Goal: Task Accomplishment & Management: Complete application form

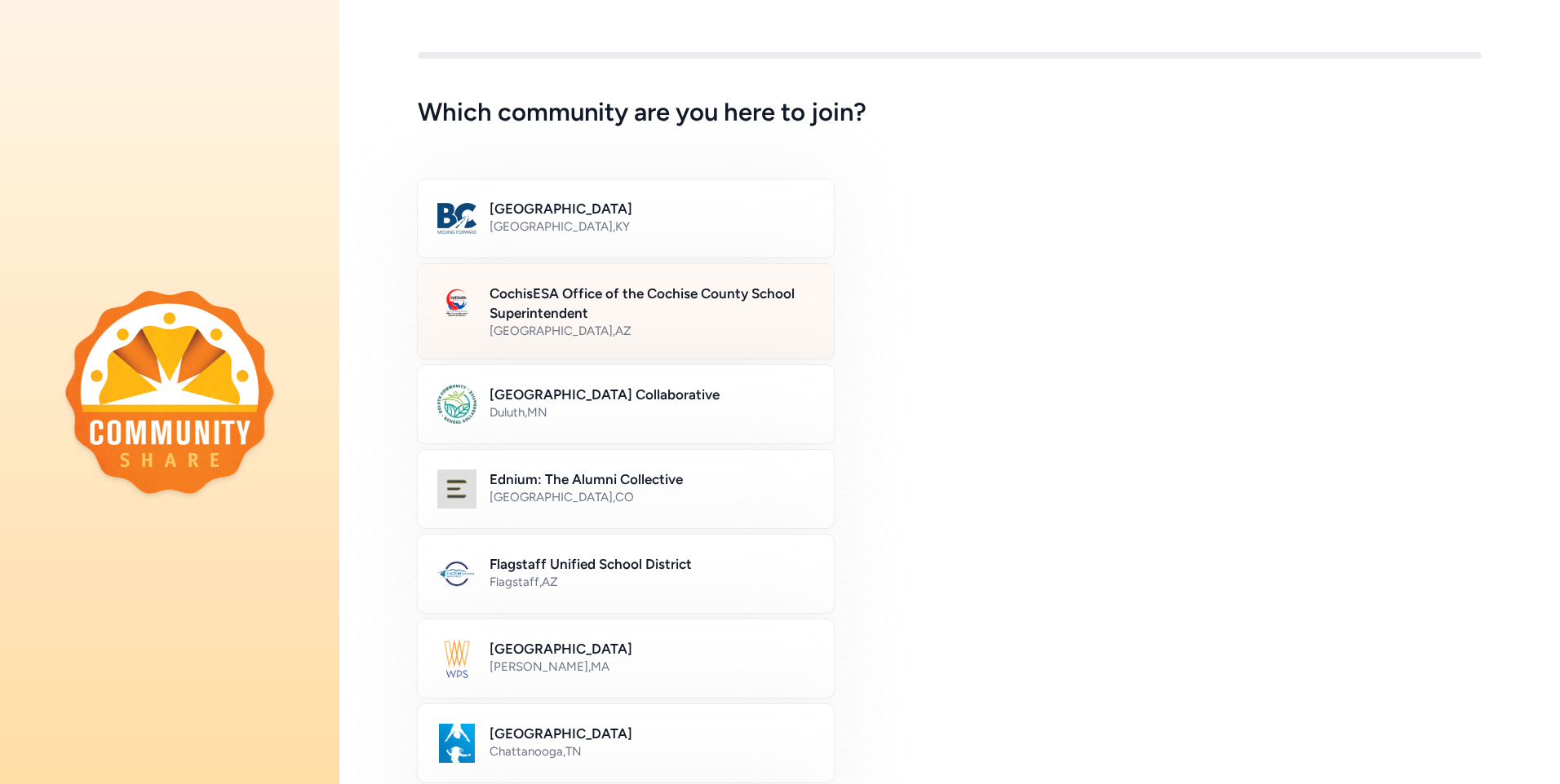
click at [623, 326] on div "[GEOGRAPHIC_DATA] , [GEOGRAPHIC_DATA]" at bounding box center [652, 331] width 325 height 16
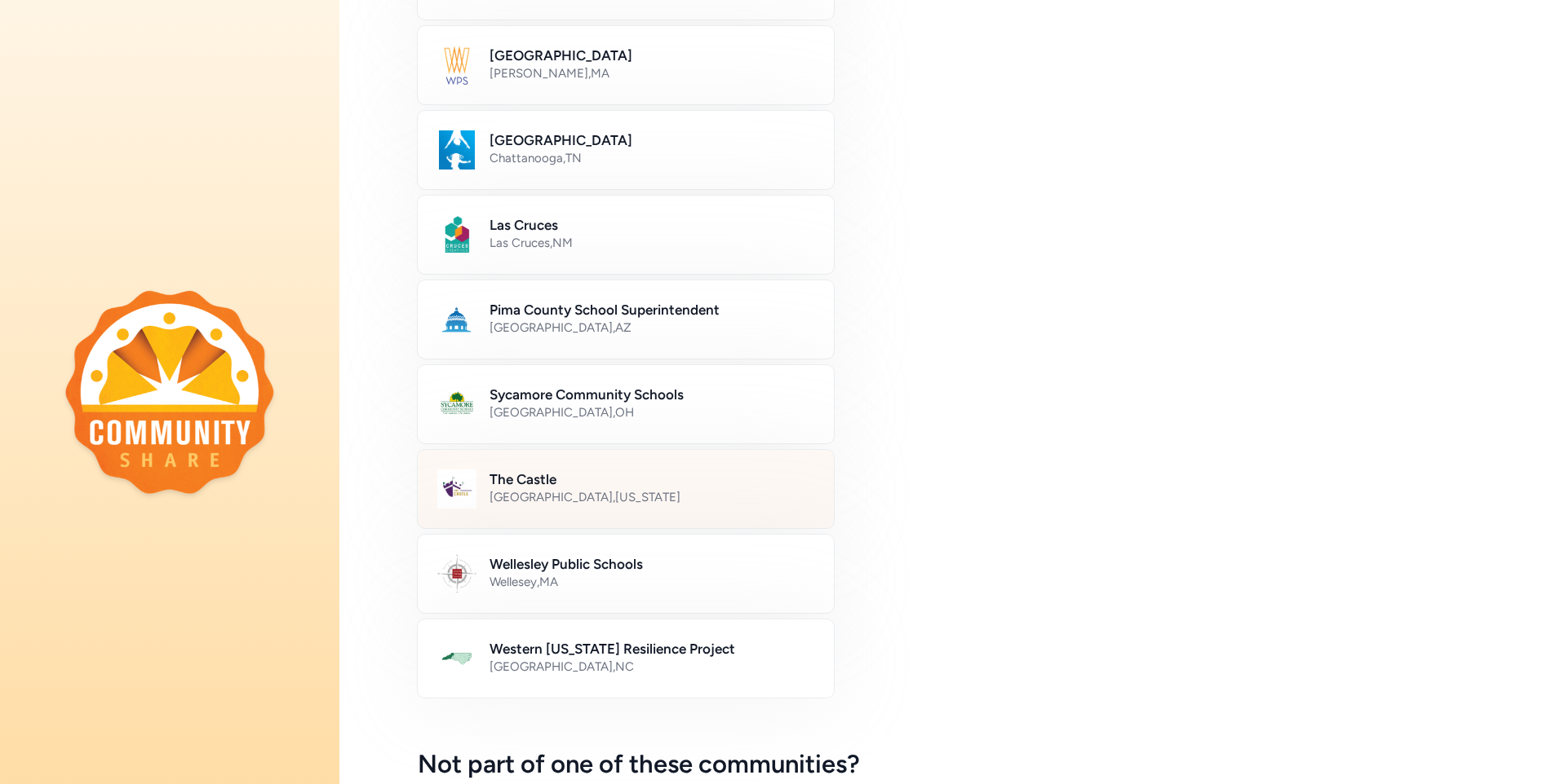
scroll to position [787, 0]
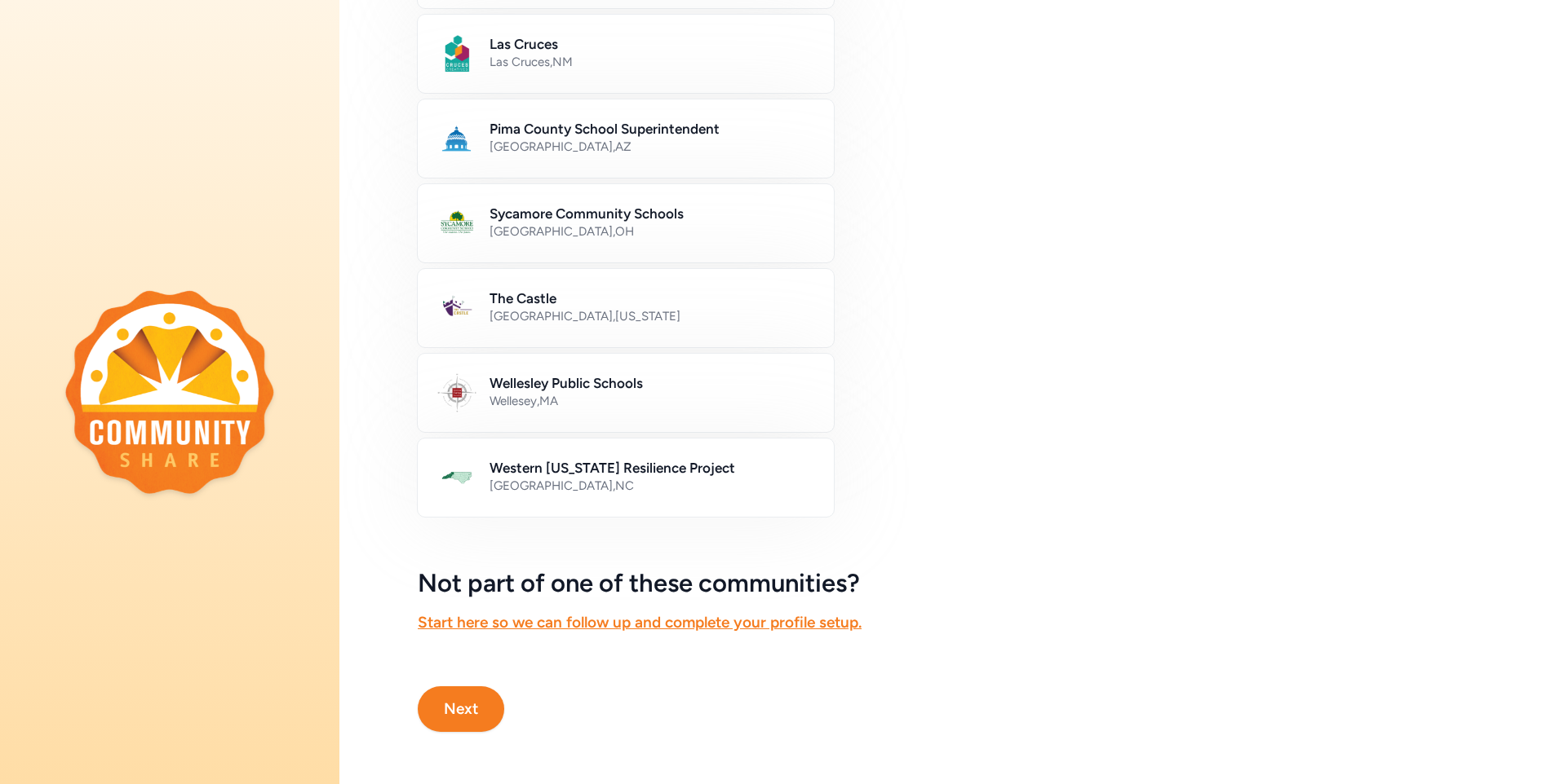
click at [448, 711] on button "Next" at bounding box center [460, 709] width 86 height 45
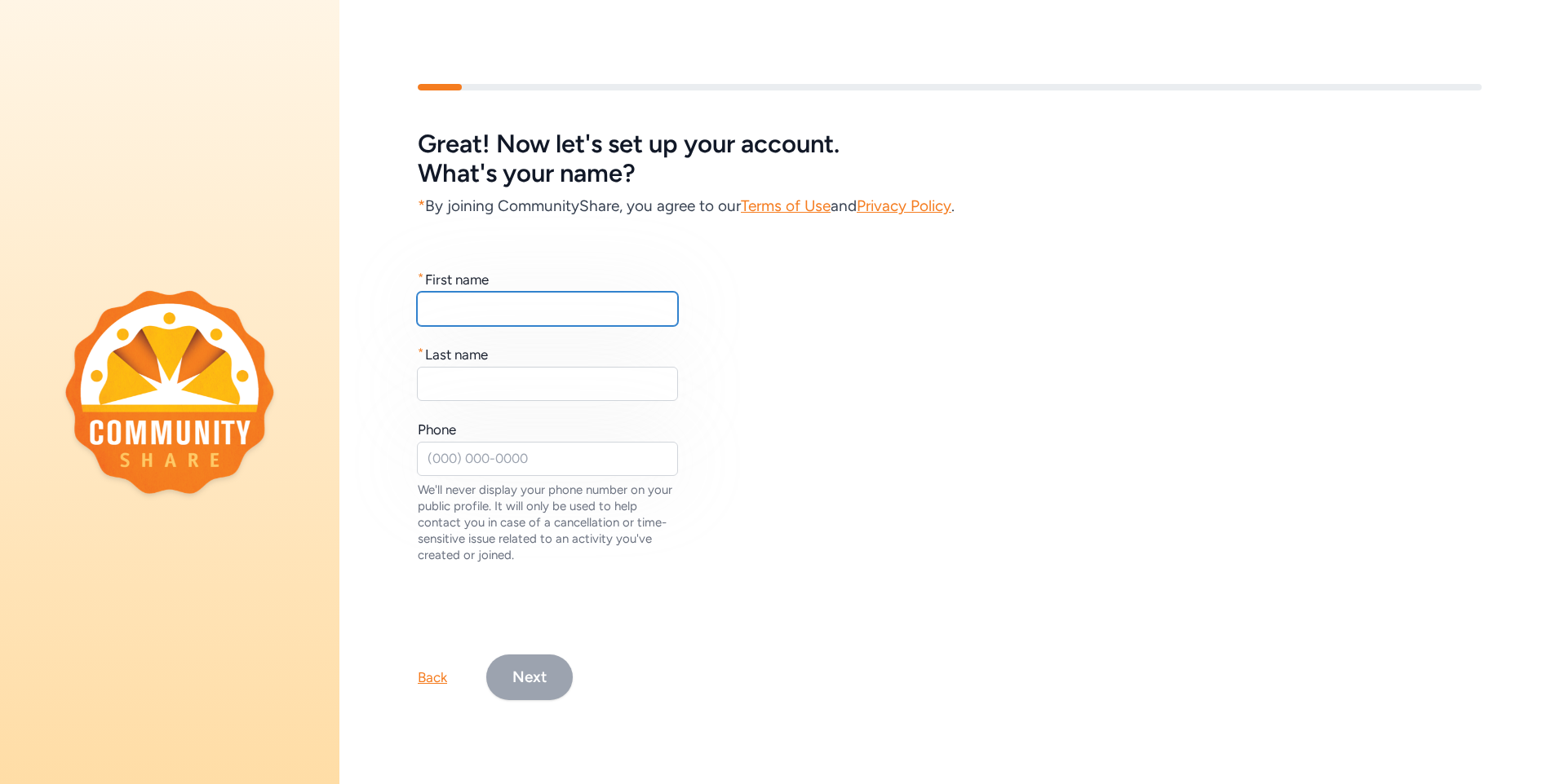
click at [488, 306] on input "text" at bounding box center [547, 308] width 261 height 34
type input "[PERSON_NAME]"
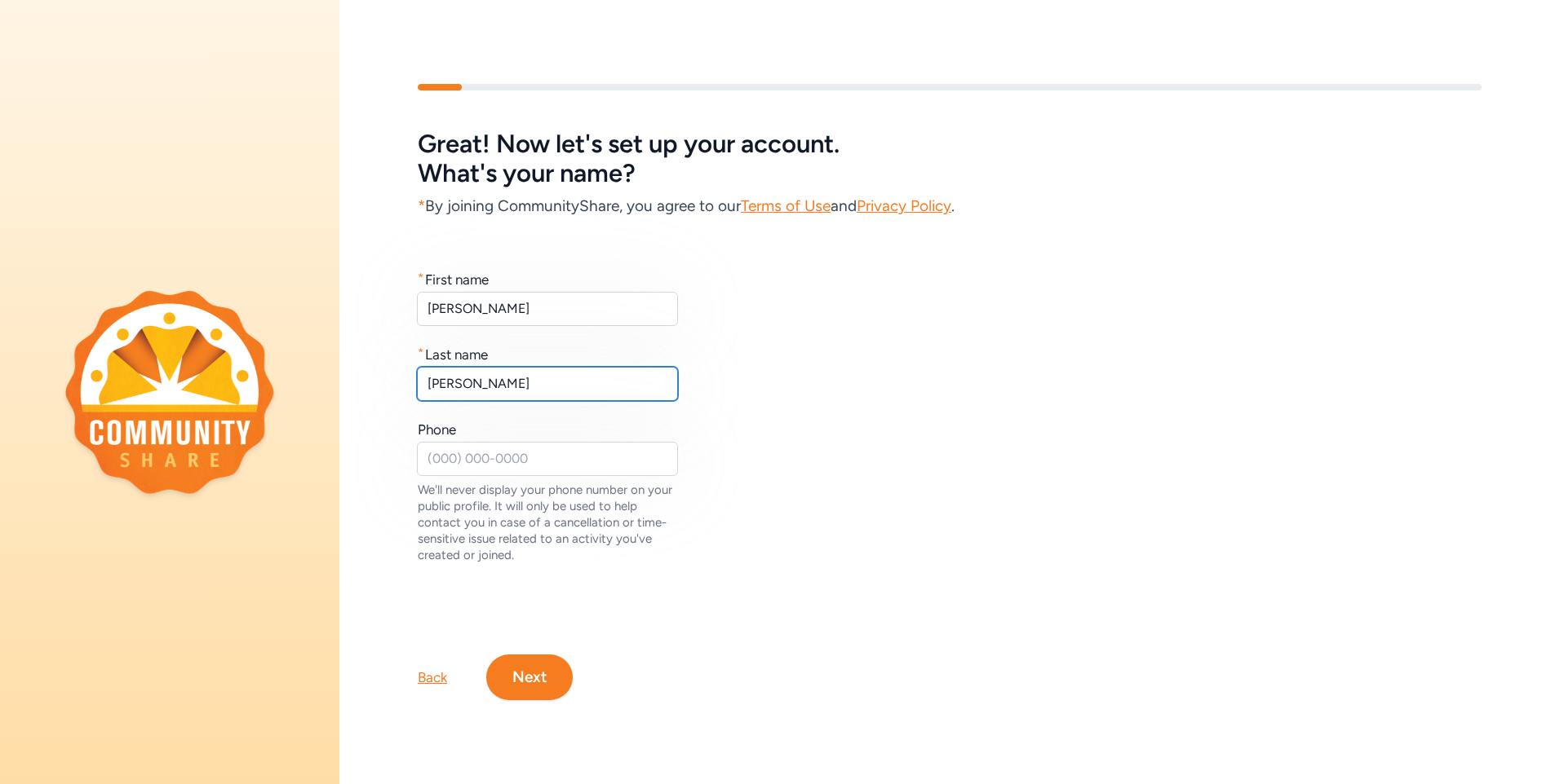
type input "[PERSON_NAME]"
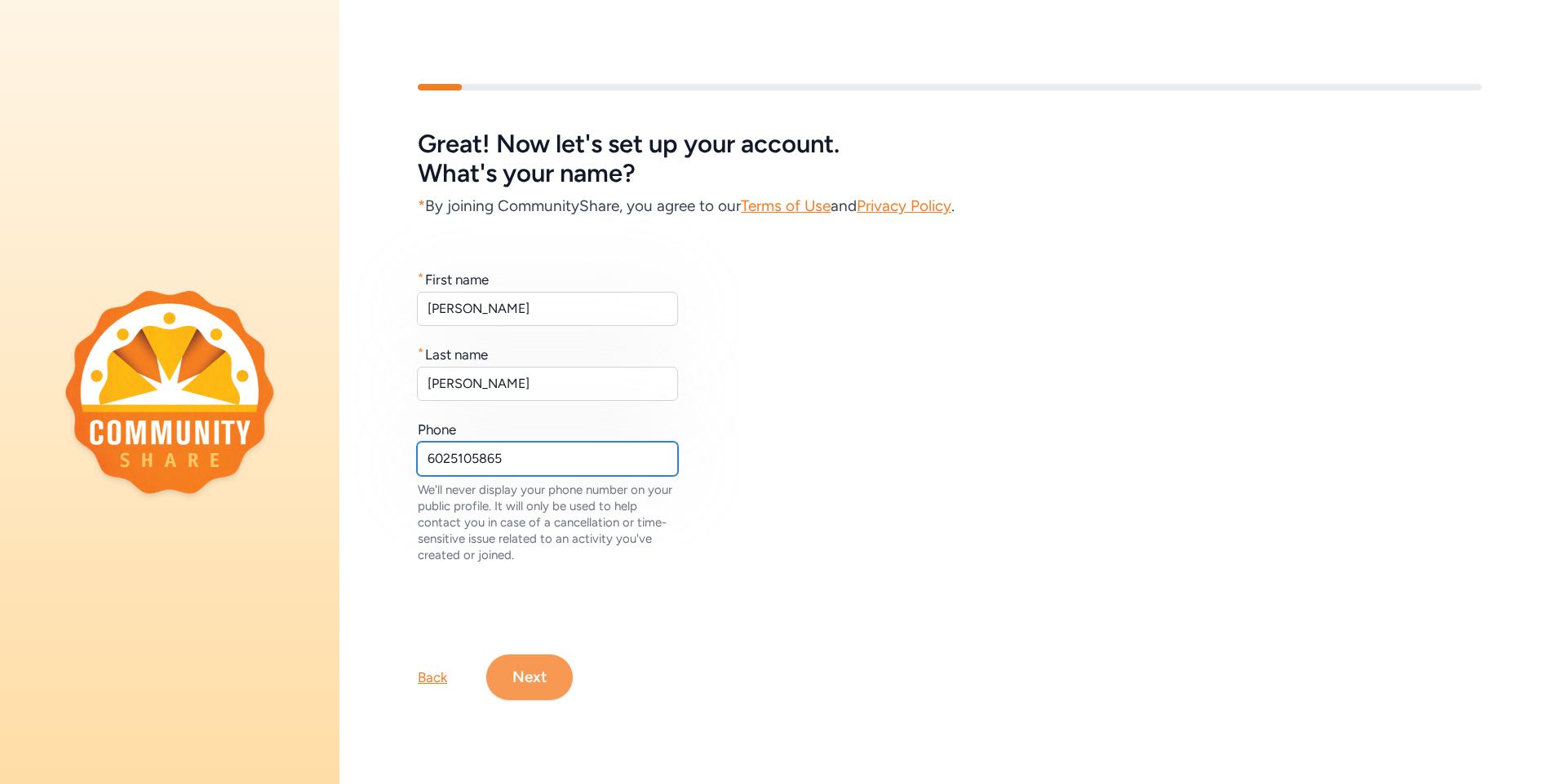
type input "6025105865"
click at [522, 665] on button "Next" at bounding box center [529, 677] width 86 height 45
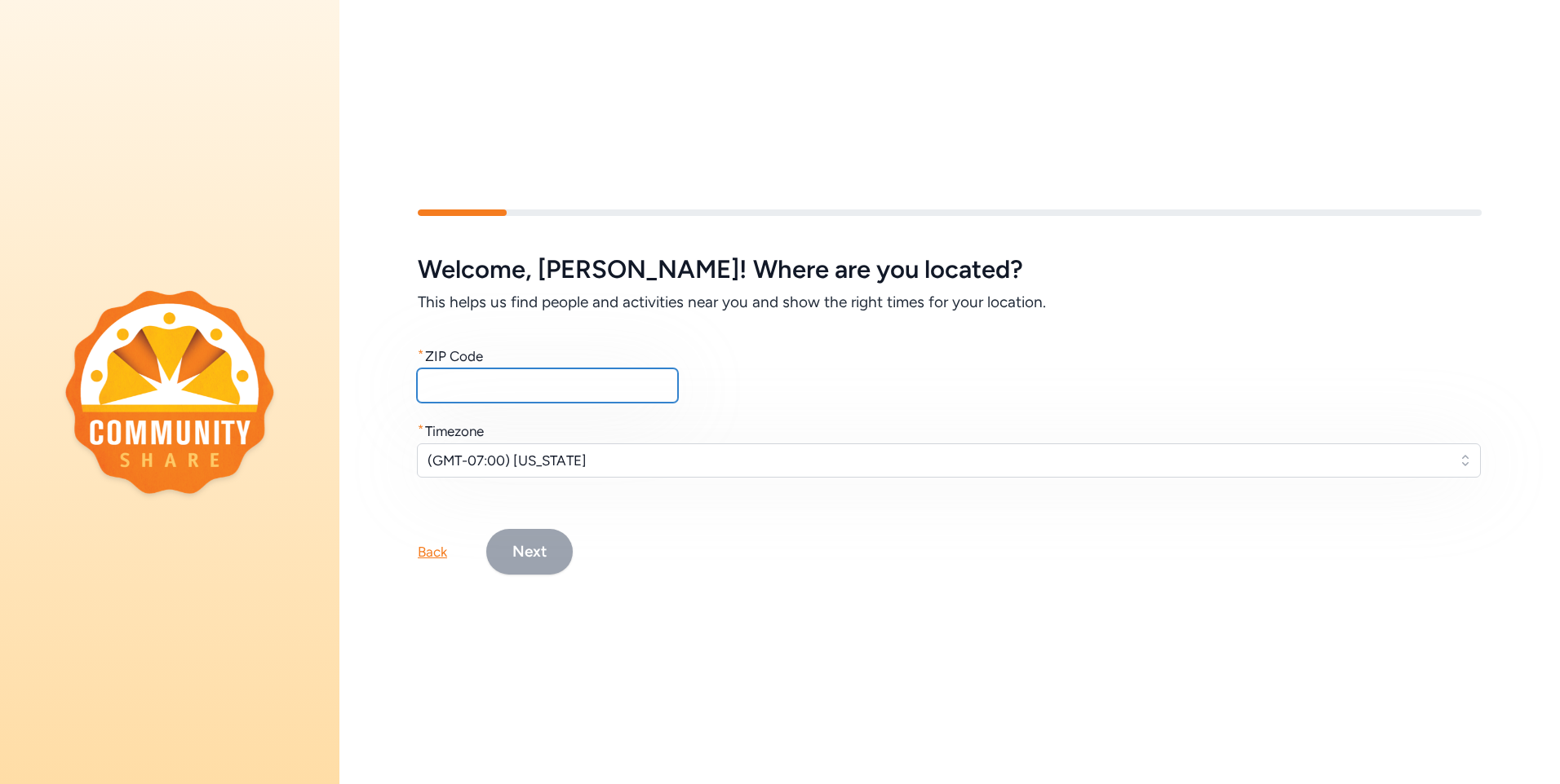
click at [460, 388] on input "text" at bounding box center [547, 385] width 261 height 34
type input "85630"
click at [554, 540] on button "Next" at bounding box center [529, 551] width 86 height 45
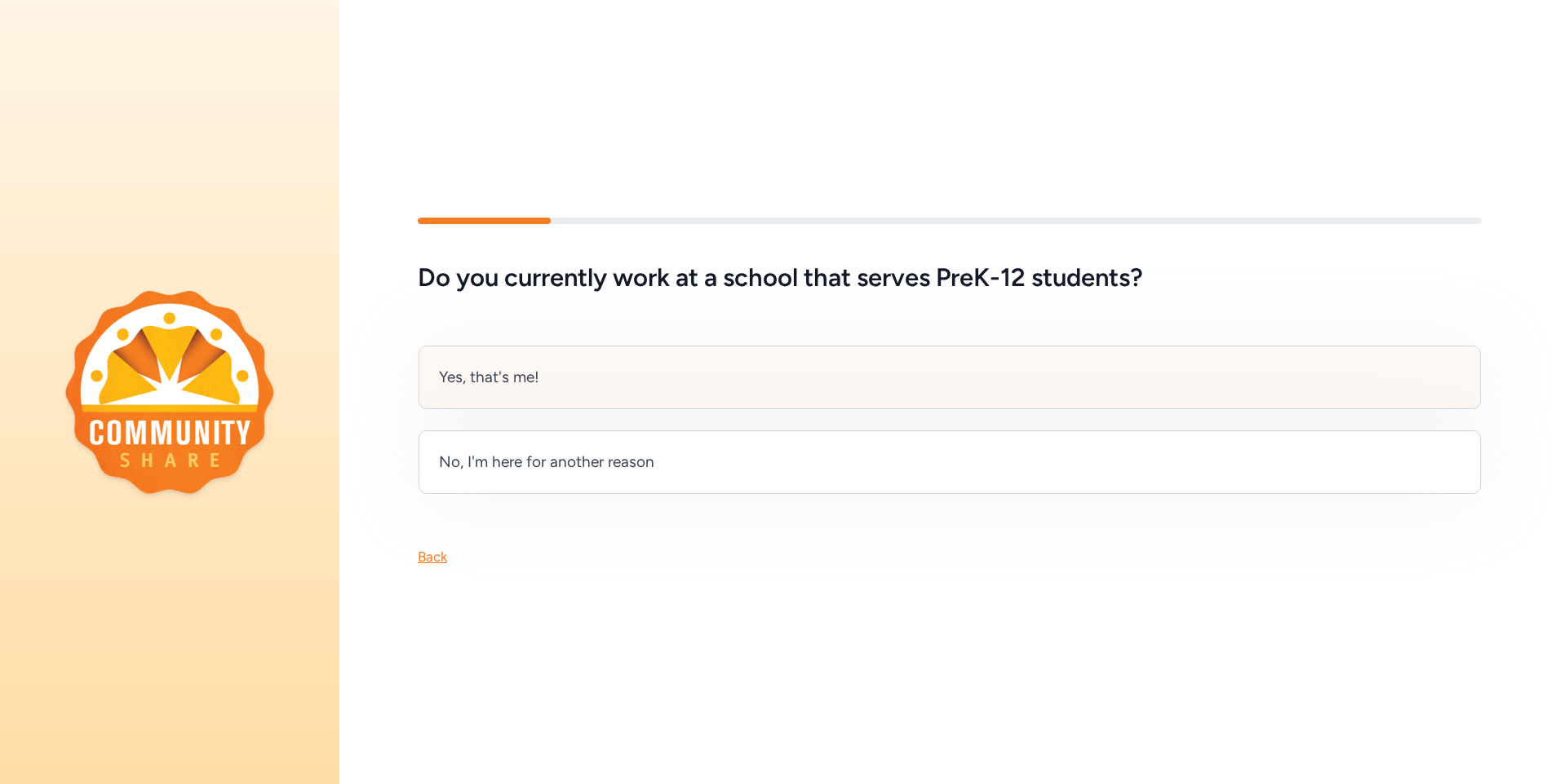
click at [519, 382] on div "Yes, that's me!" at bounding box center [489, 378] width 101 height 23
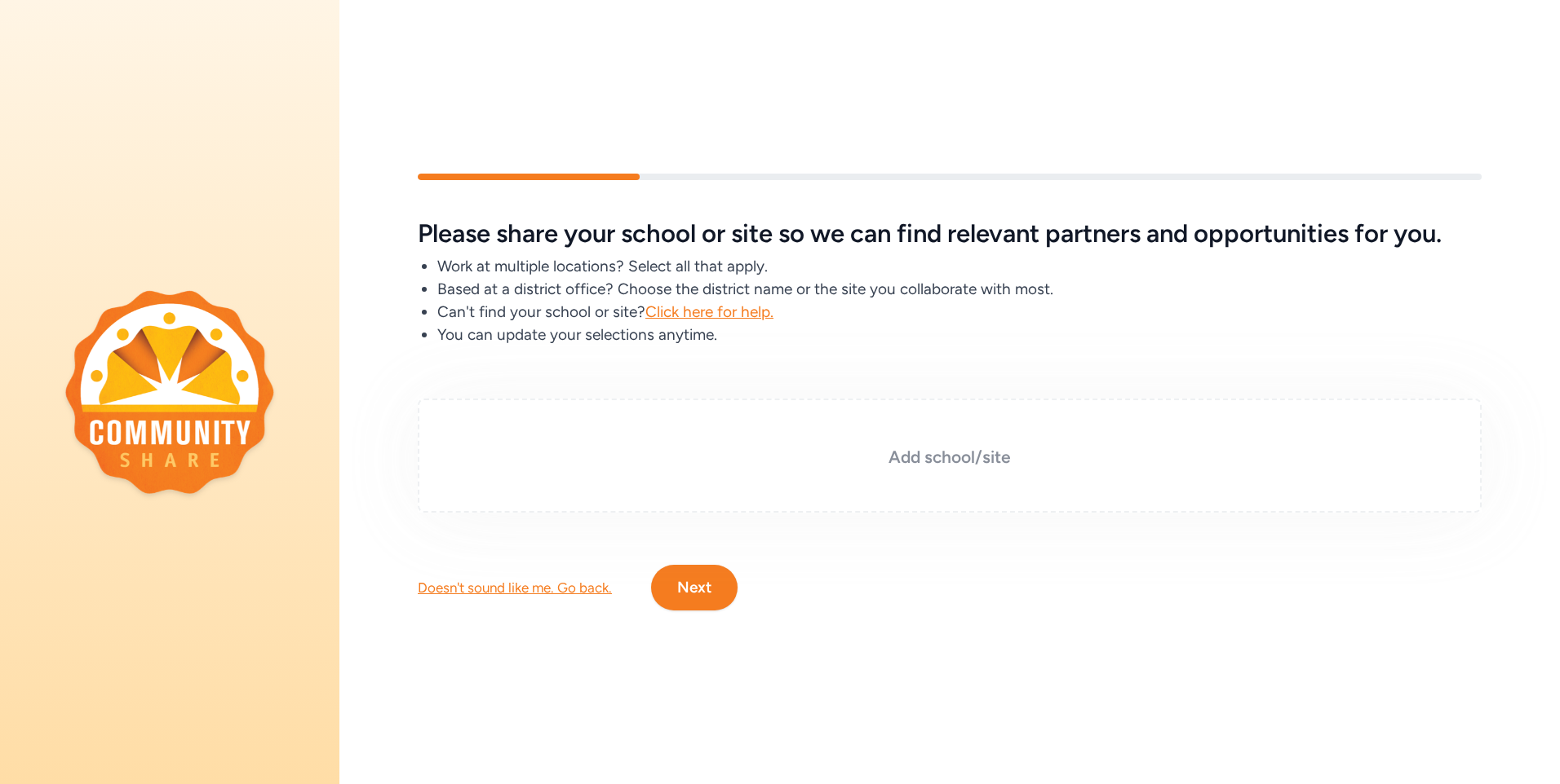
click at [971, 451] on h3 "Add school/site" at bounding box center [949, 457] width 982 height 23
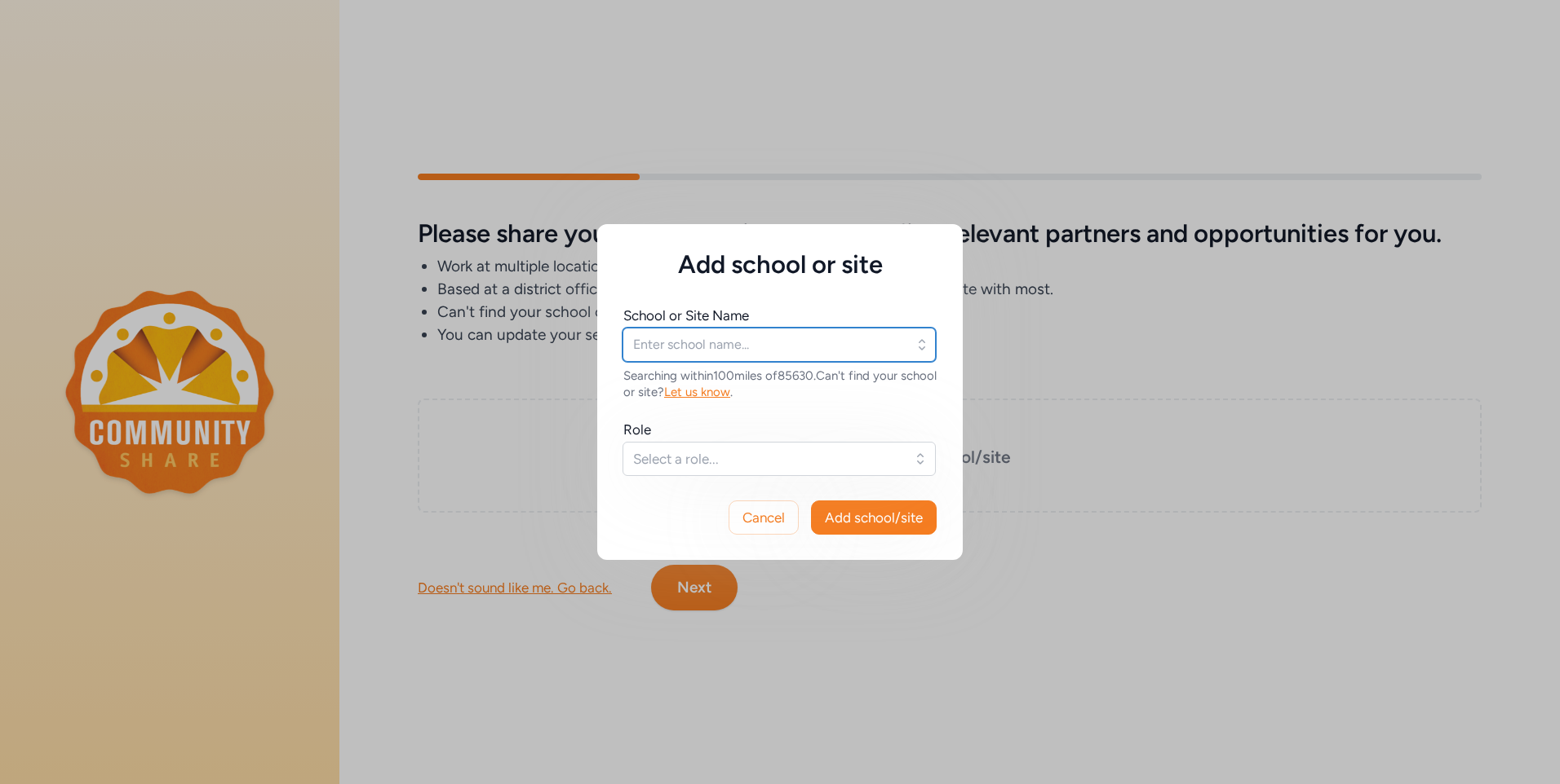
click at [808, 333] on input "text" at bounding box center [779, 344] width 313 height 34
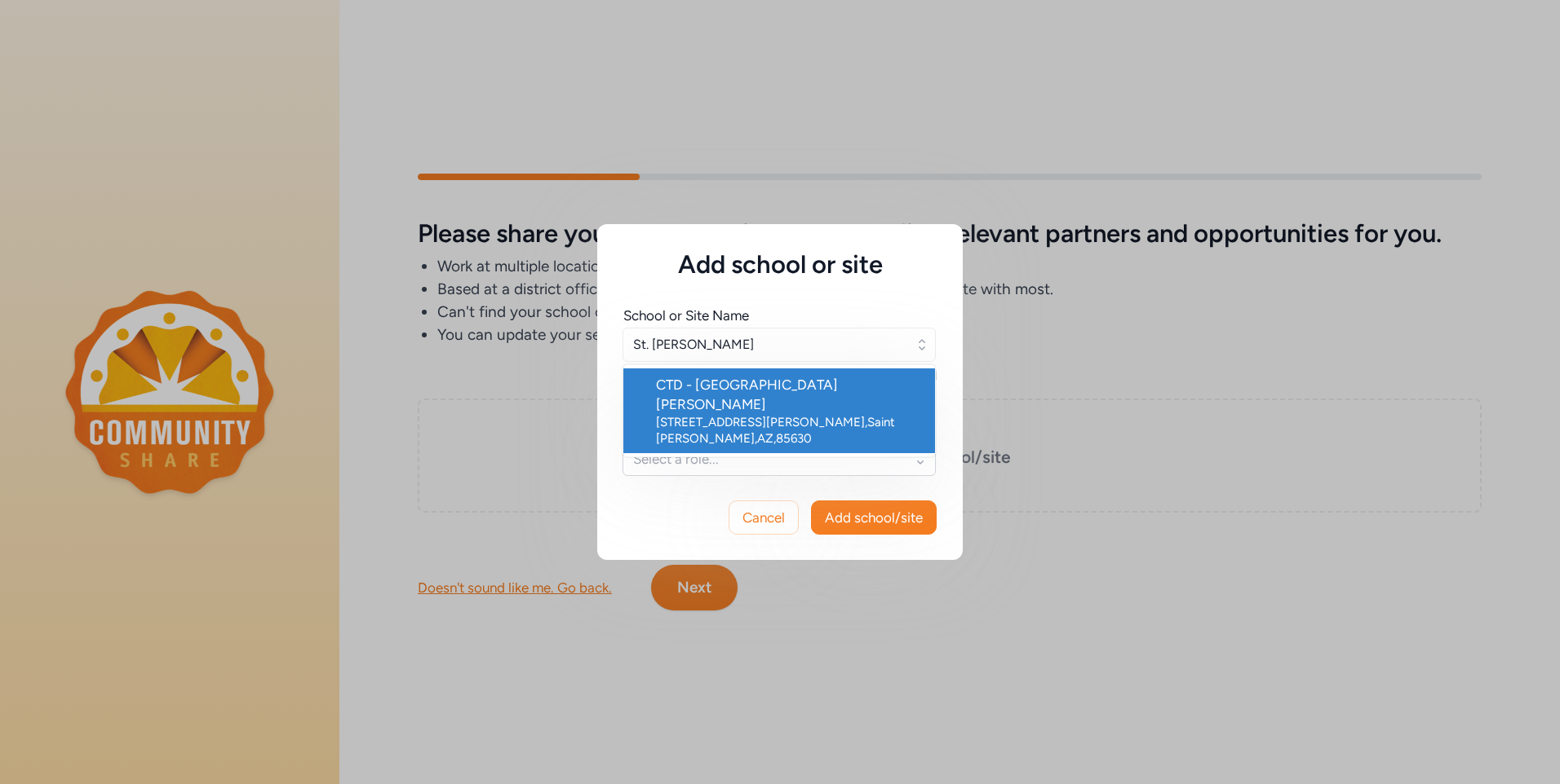
click at [783, 382] on div "CTD - [GEOGRAPHIC_DATA][PERSON_NAME]" at bounding box center [788, 394] width 266 height 39
type input "CTD - [GEOGRAPHIC_DATA][PERSON_NAME]"
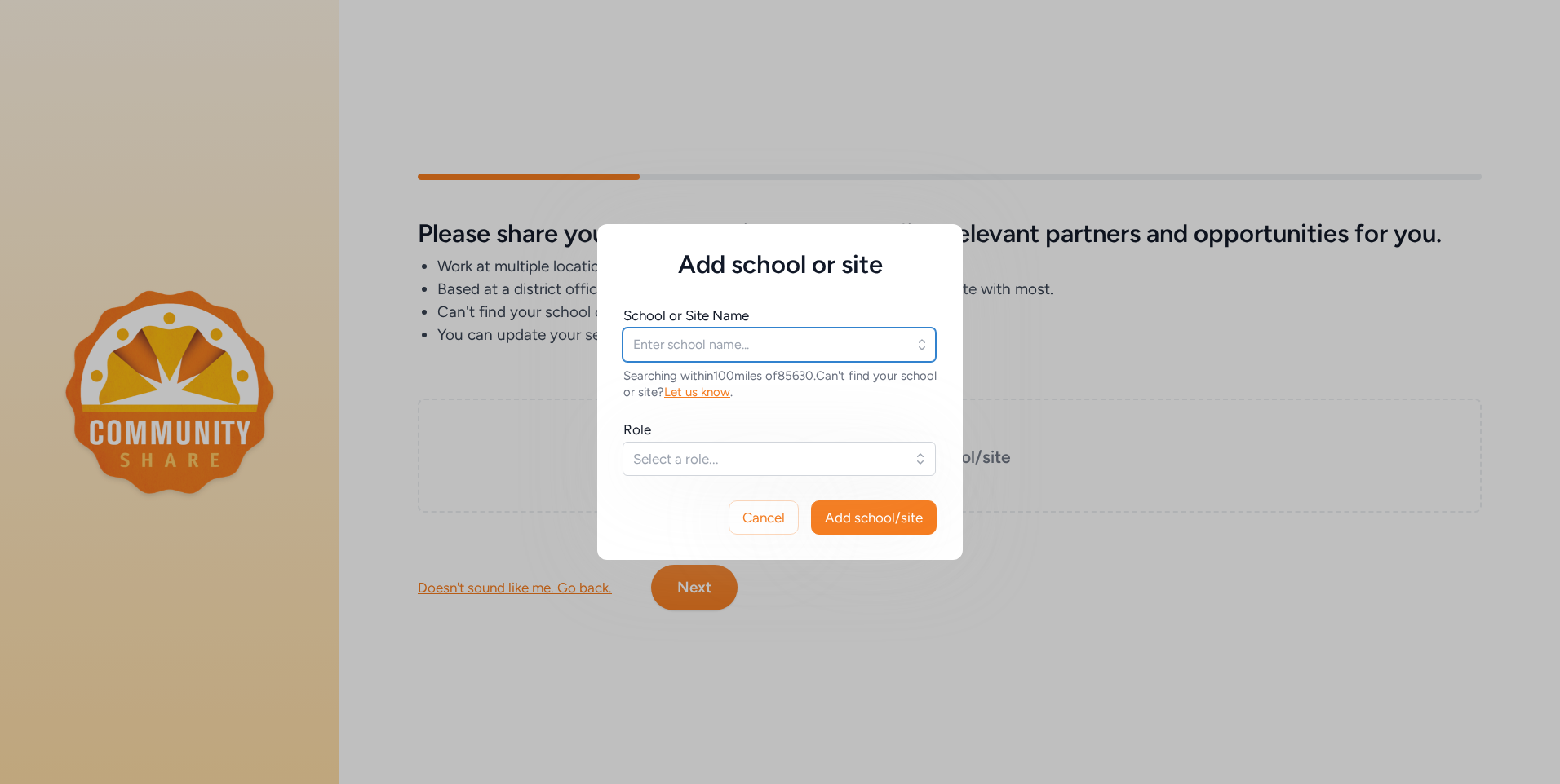
type input "CTD - [GEOGRAPHIC_DATA][PERSON_NAME]"
click at [920, 457] on button "Select a role..." at bounding box center [779, 458] width 313 height 34
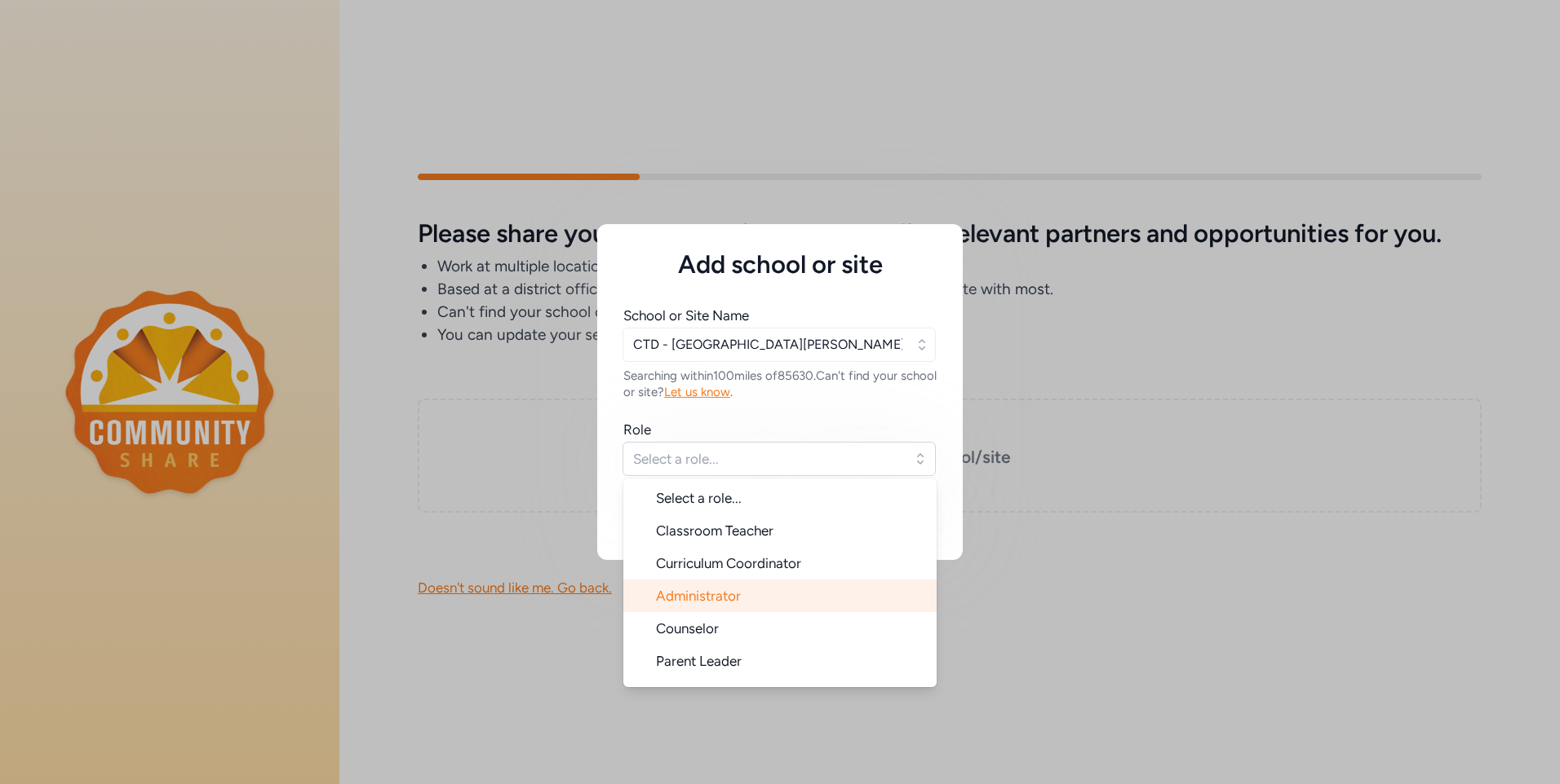
click at [786, 597] on li "Administrator" at bounding box center [780, 596] width 313 height 33
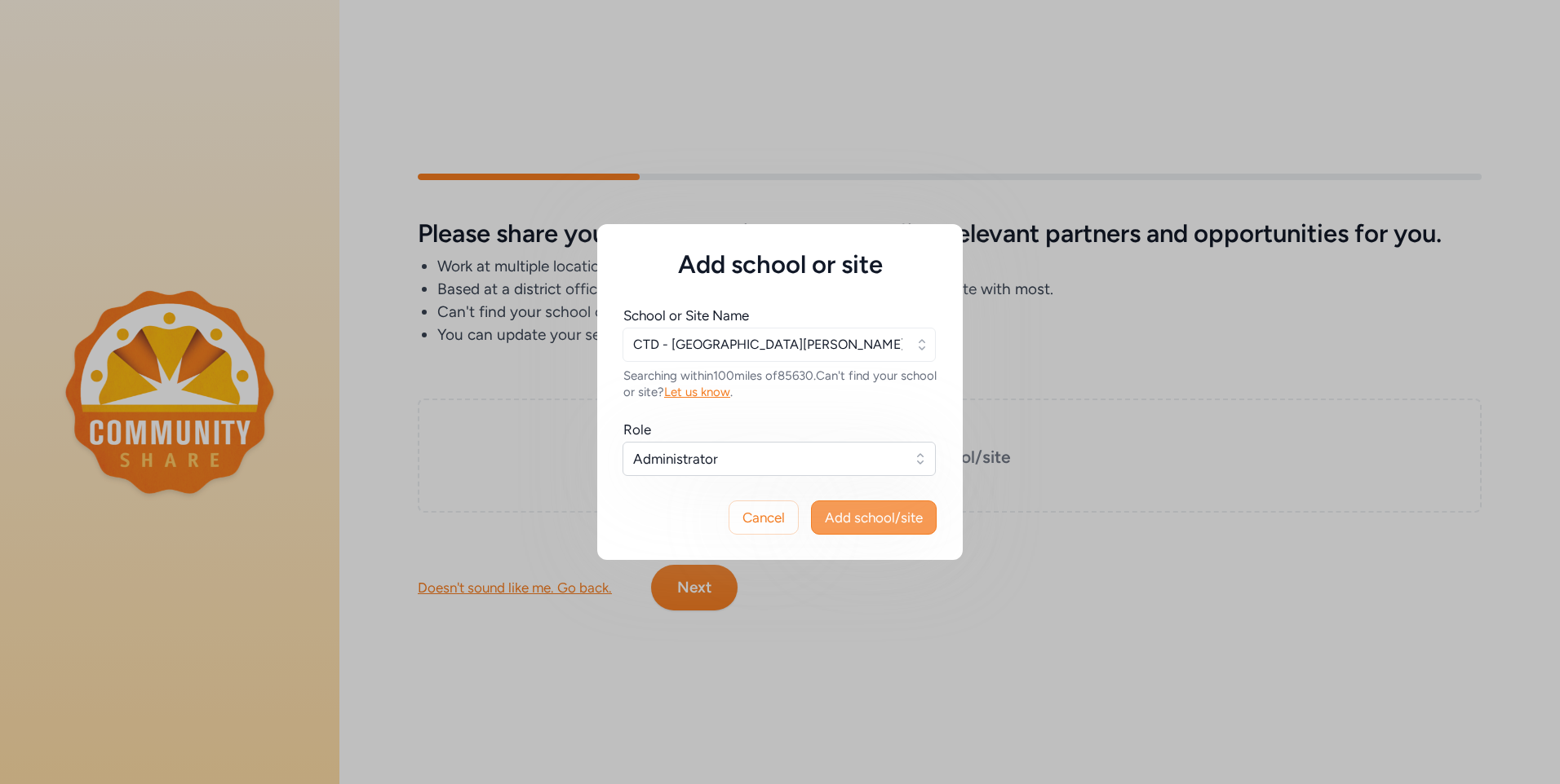
click at [894, 514] on span "Add school/site" at bounding box center [873, 517] width 98 height 19
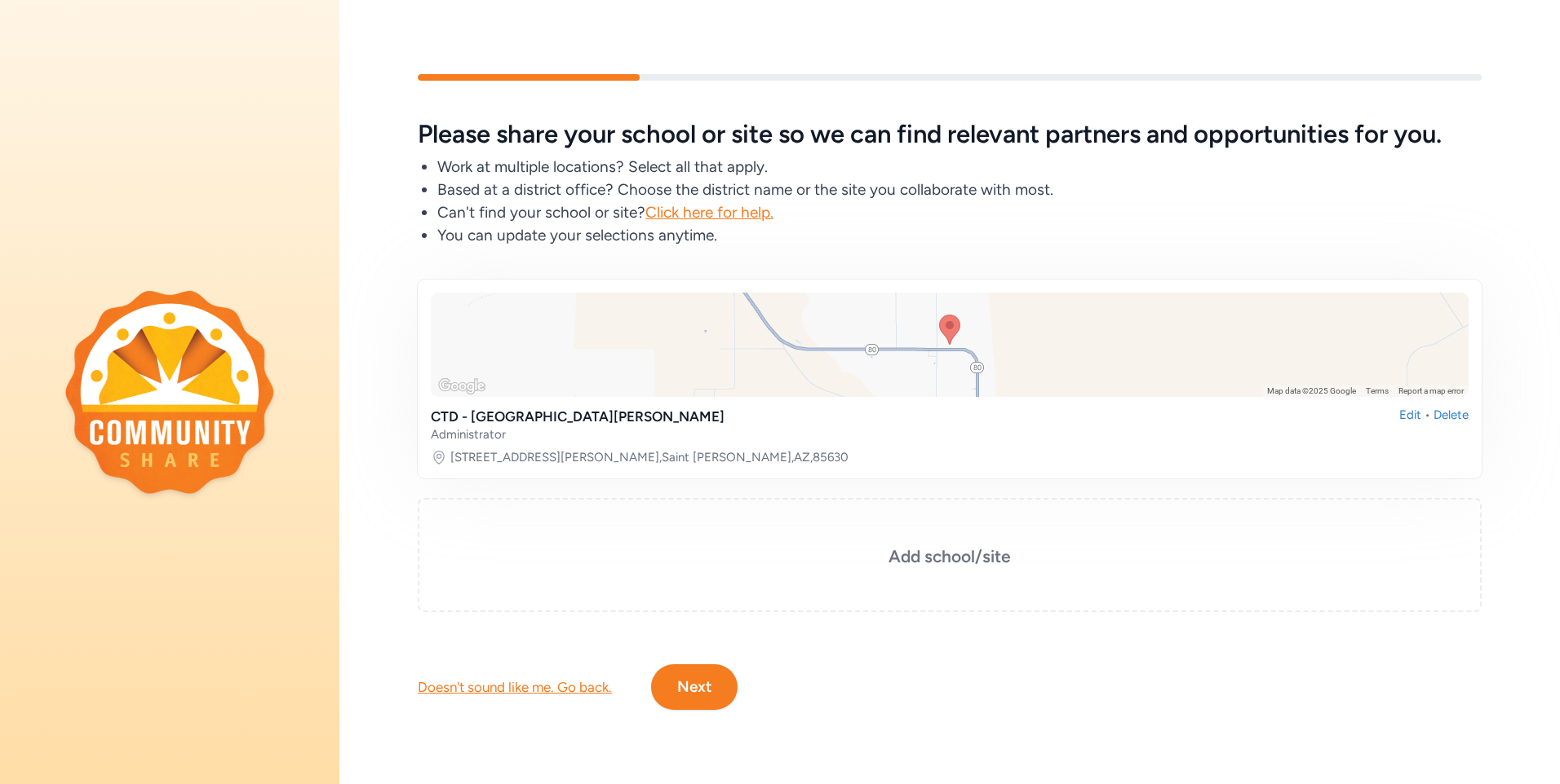
click at [717, 672] on button "Next" at bounding box center [693, 686] width 86 height 45
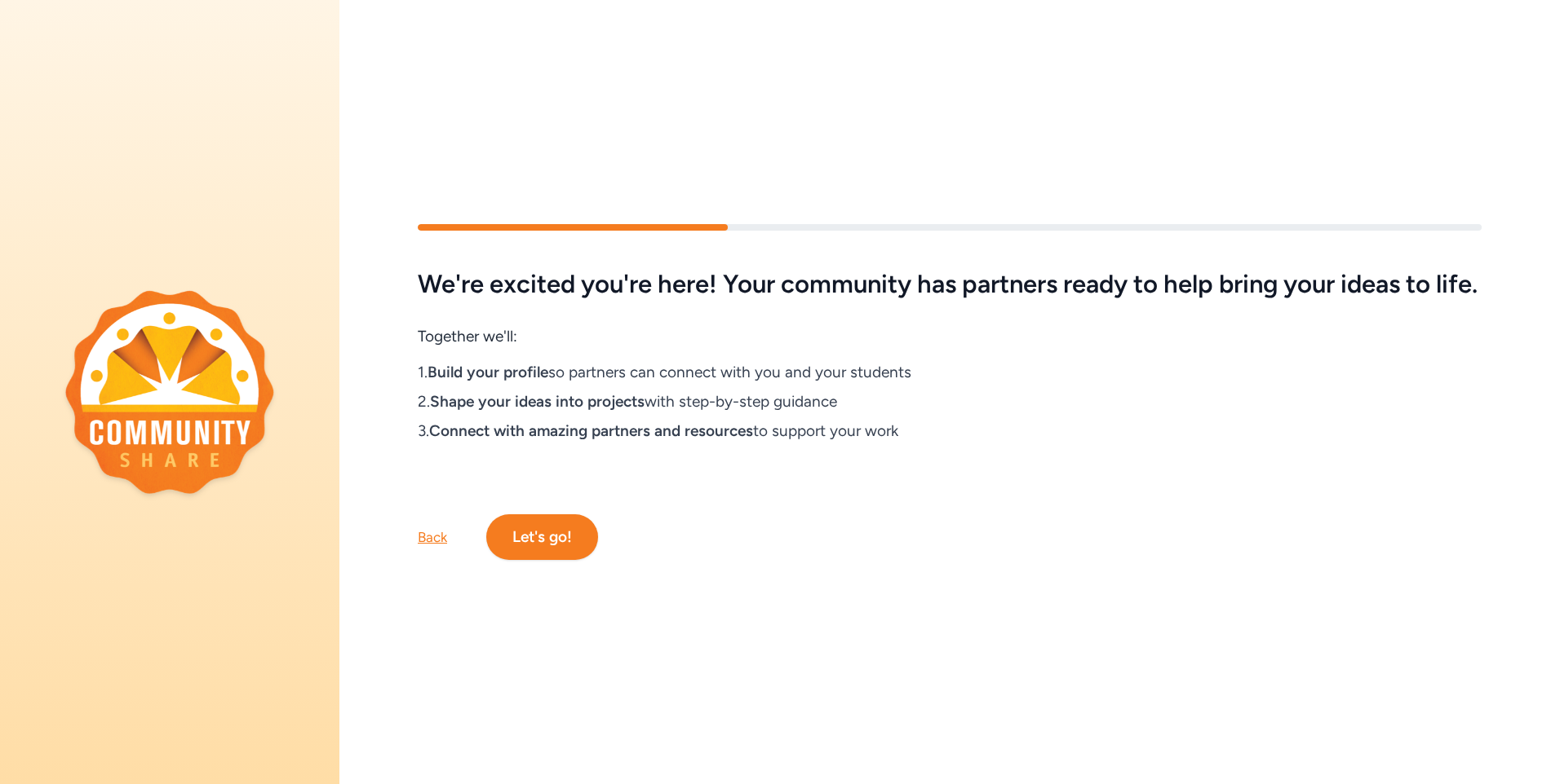
click at [580, 541] on button "Let's go!" at bounding box center [543, 537] width 112 height 45
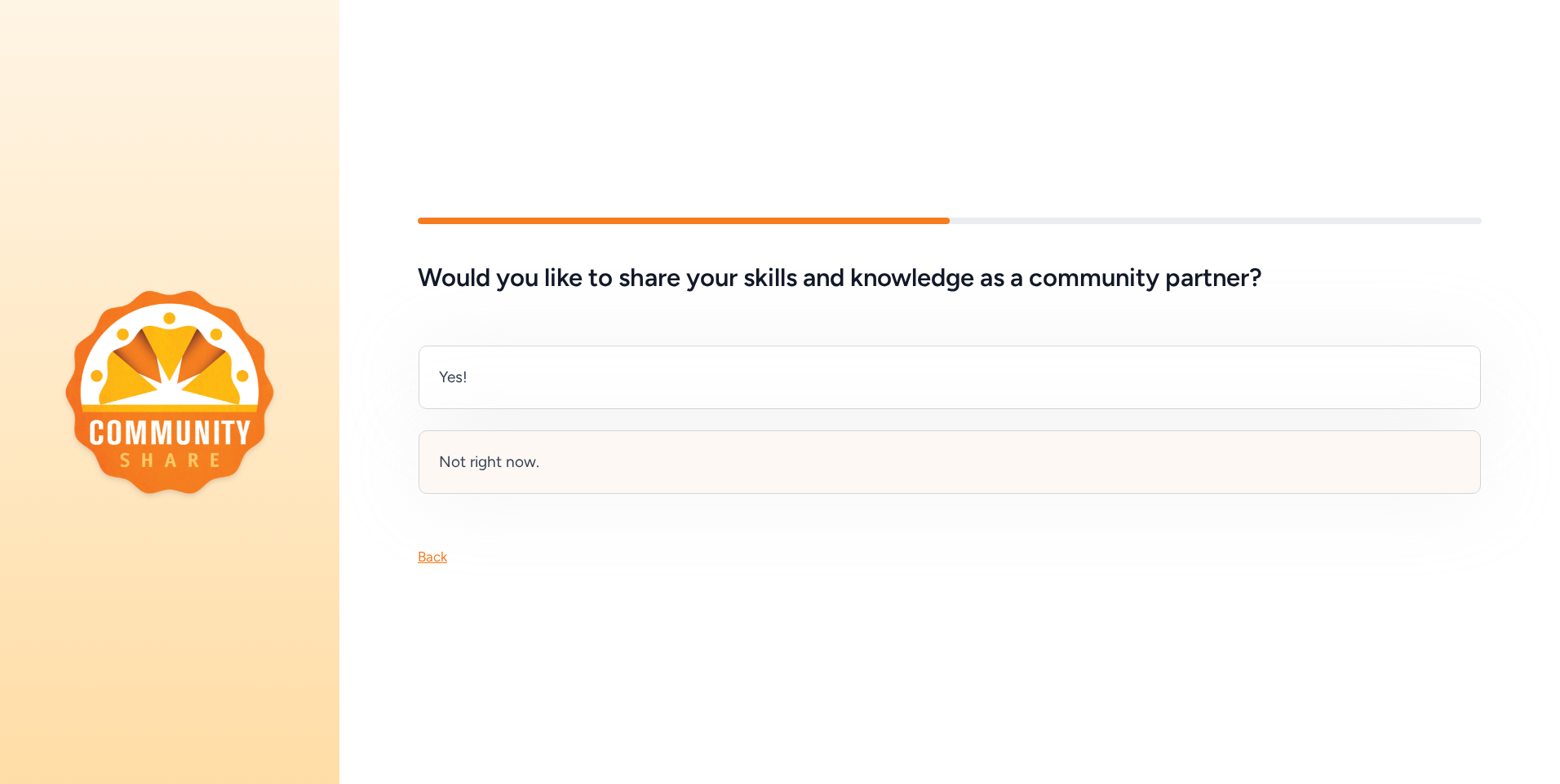
click at [711, 464] on div "Not right now." at bounding box center [950, 462] width 1062 height 64
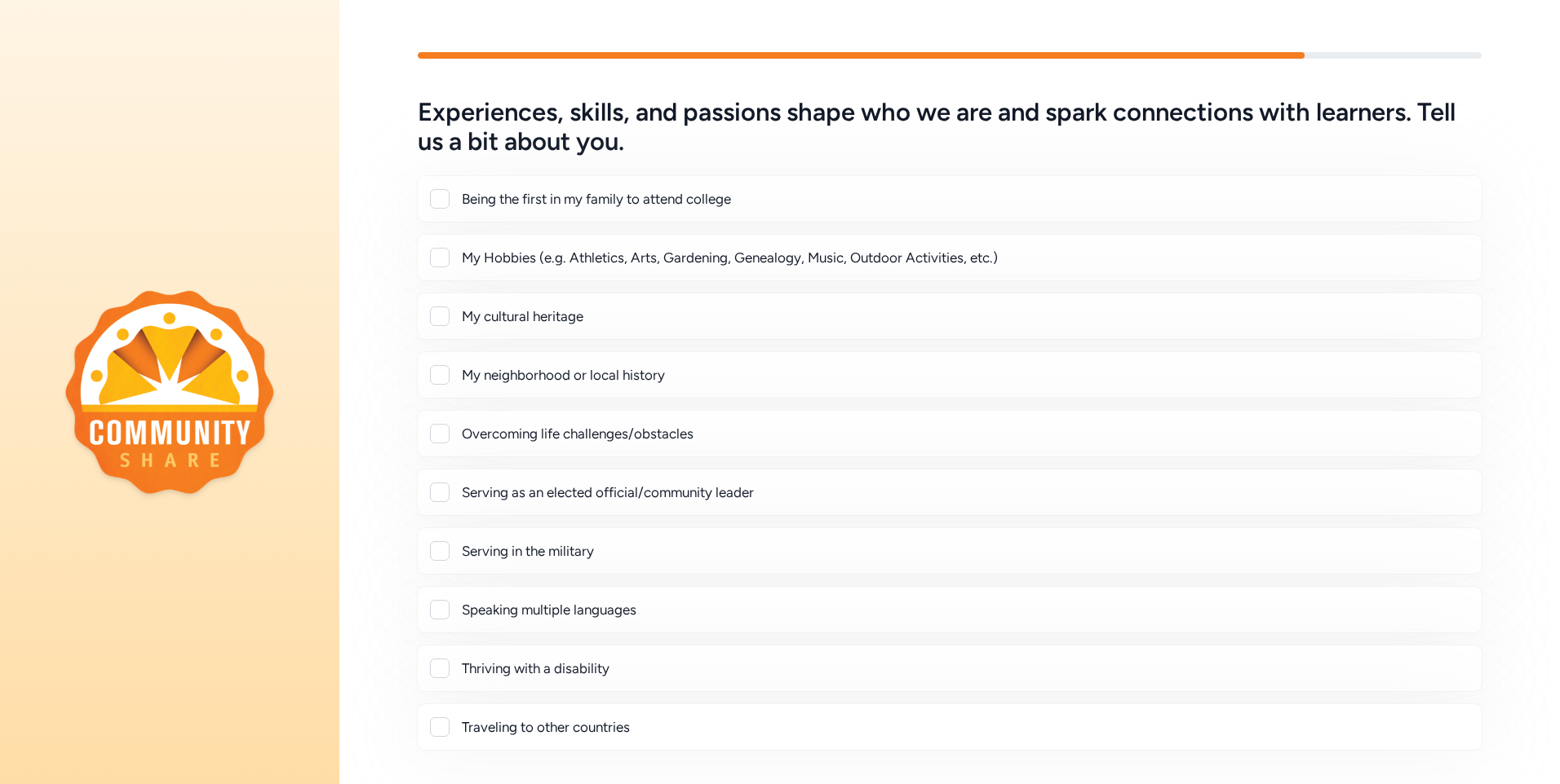
drag, startPoint x: 440, startPoint y: 252, endPoint x: 454, endPoint y: 268, distance: 21.3
click at [440, 253] on div at bounding box center [439, 257] width 19 height 19
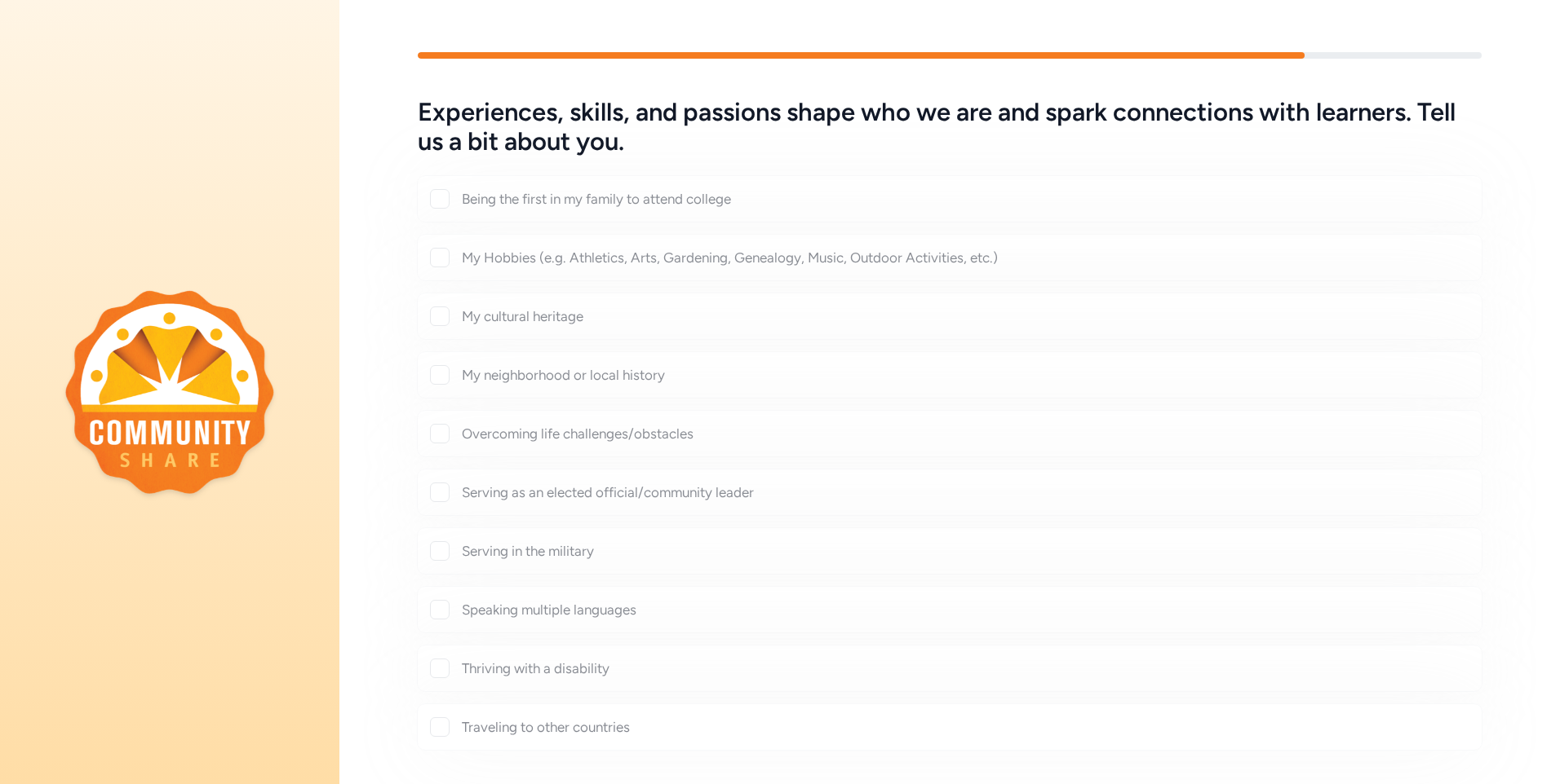
checkbox input "true"
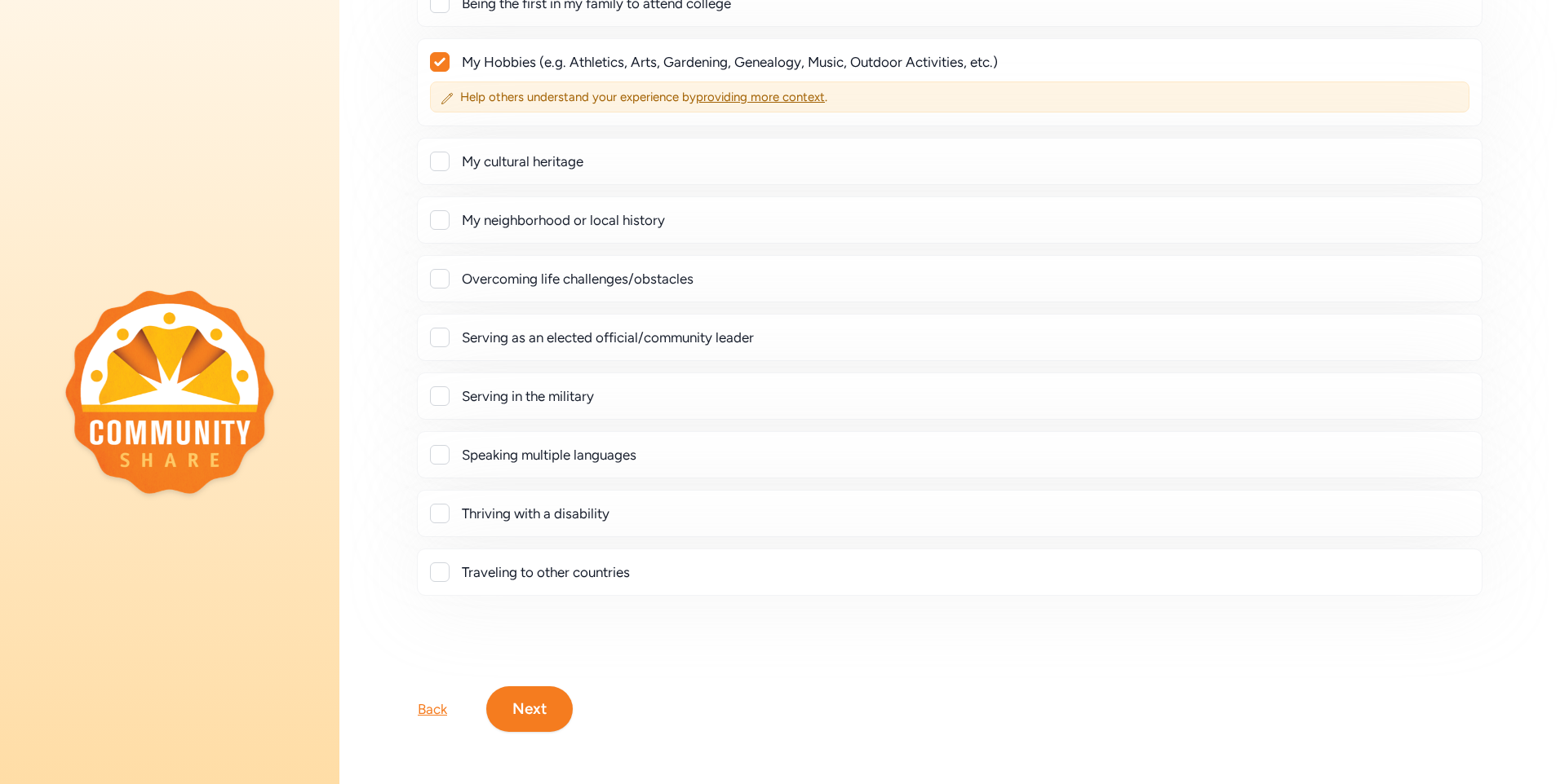
scroll to position [208, 0]
click at [539, 689] on button "Next" at bounding box center [529, 709] width 86 height 45
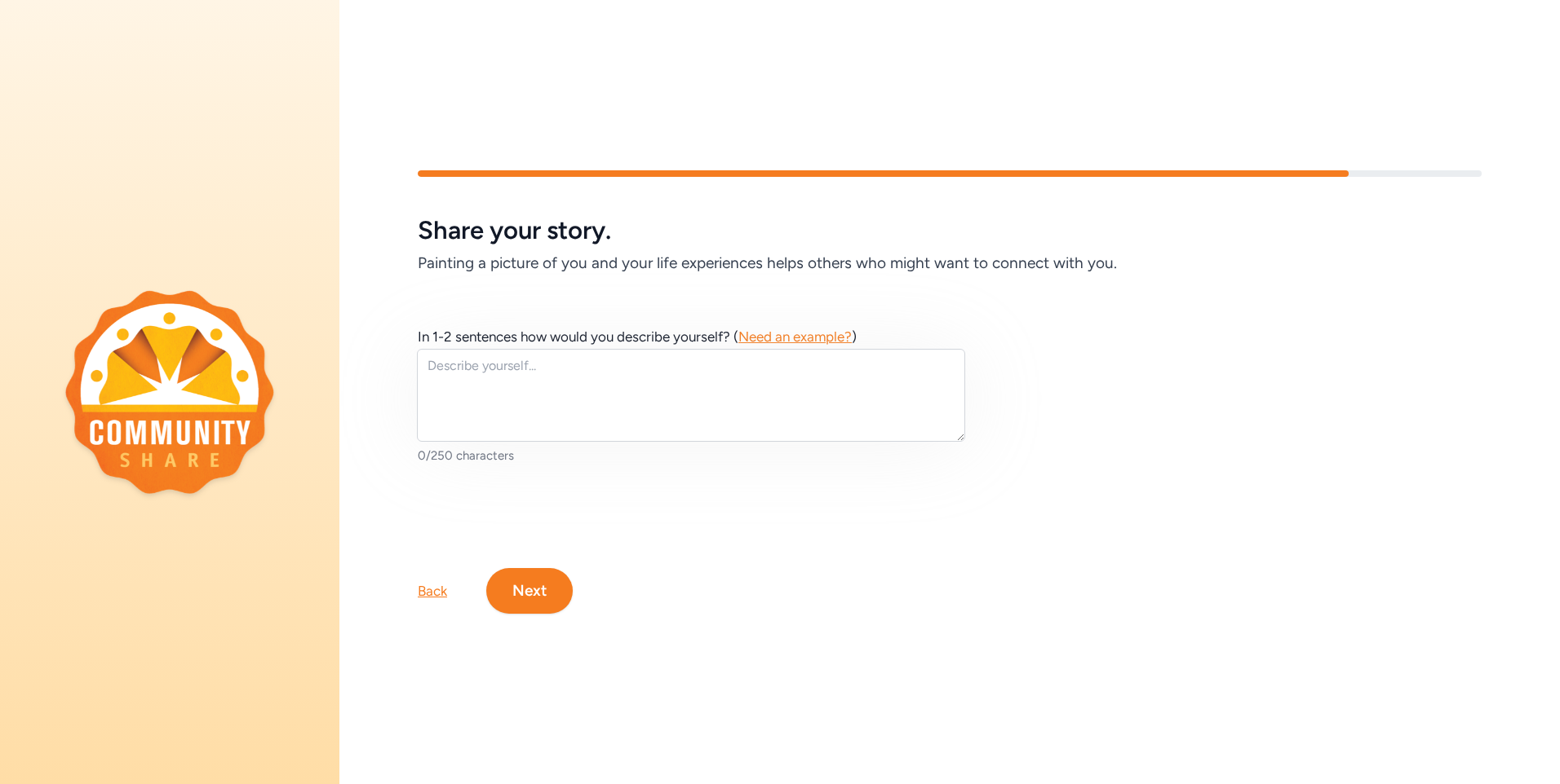
click at [554, 591] on button "Next" at bounding box center [529, 591] width 86 height 45
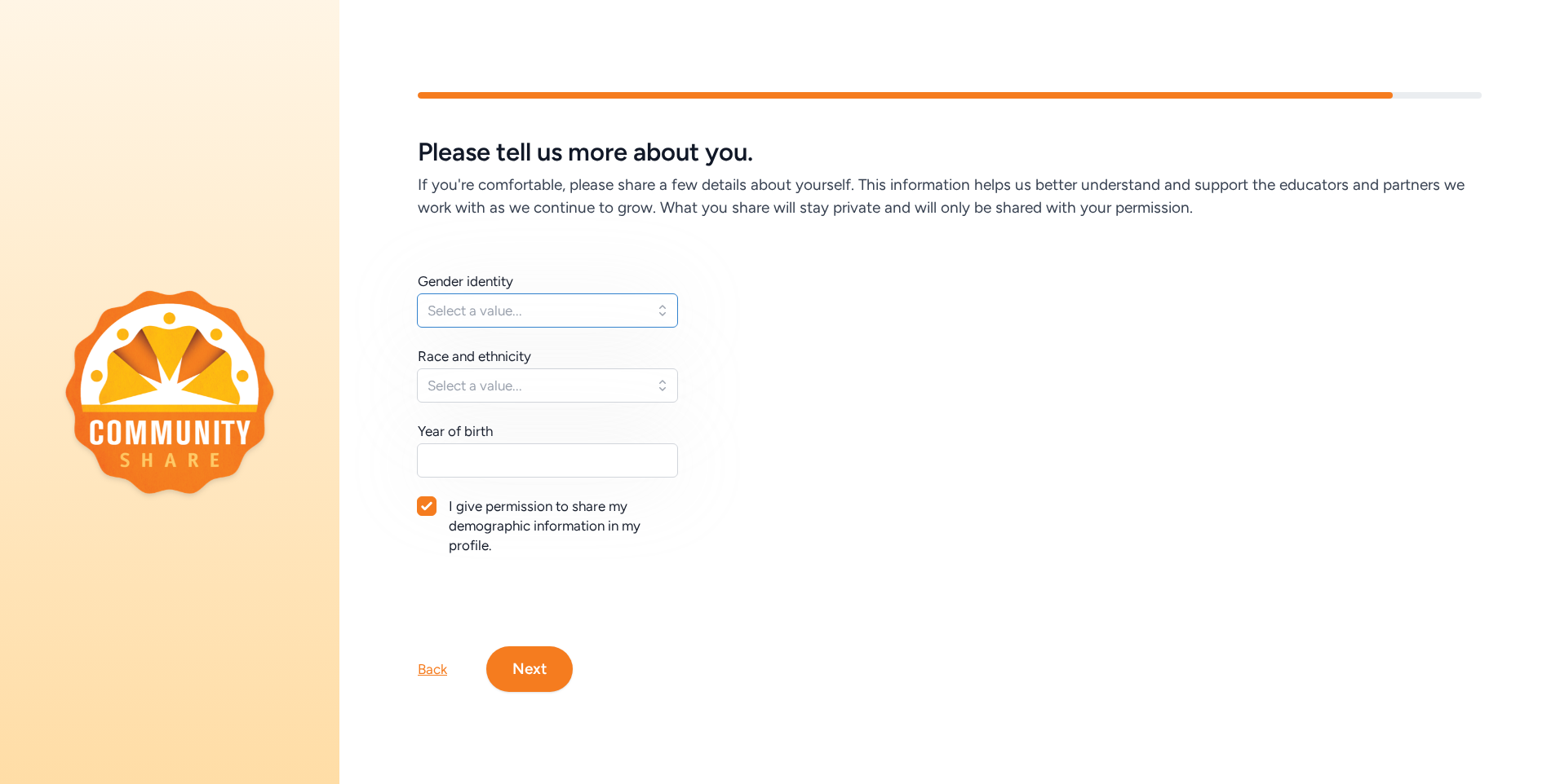
click at [663, 310] on button "Select a value..." at bounding box center [547, 310] width 261 height 34
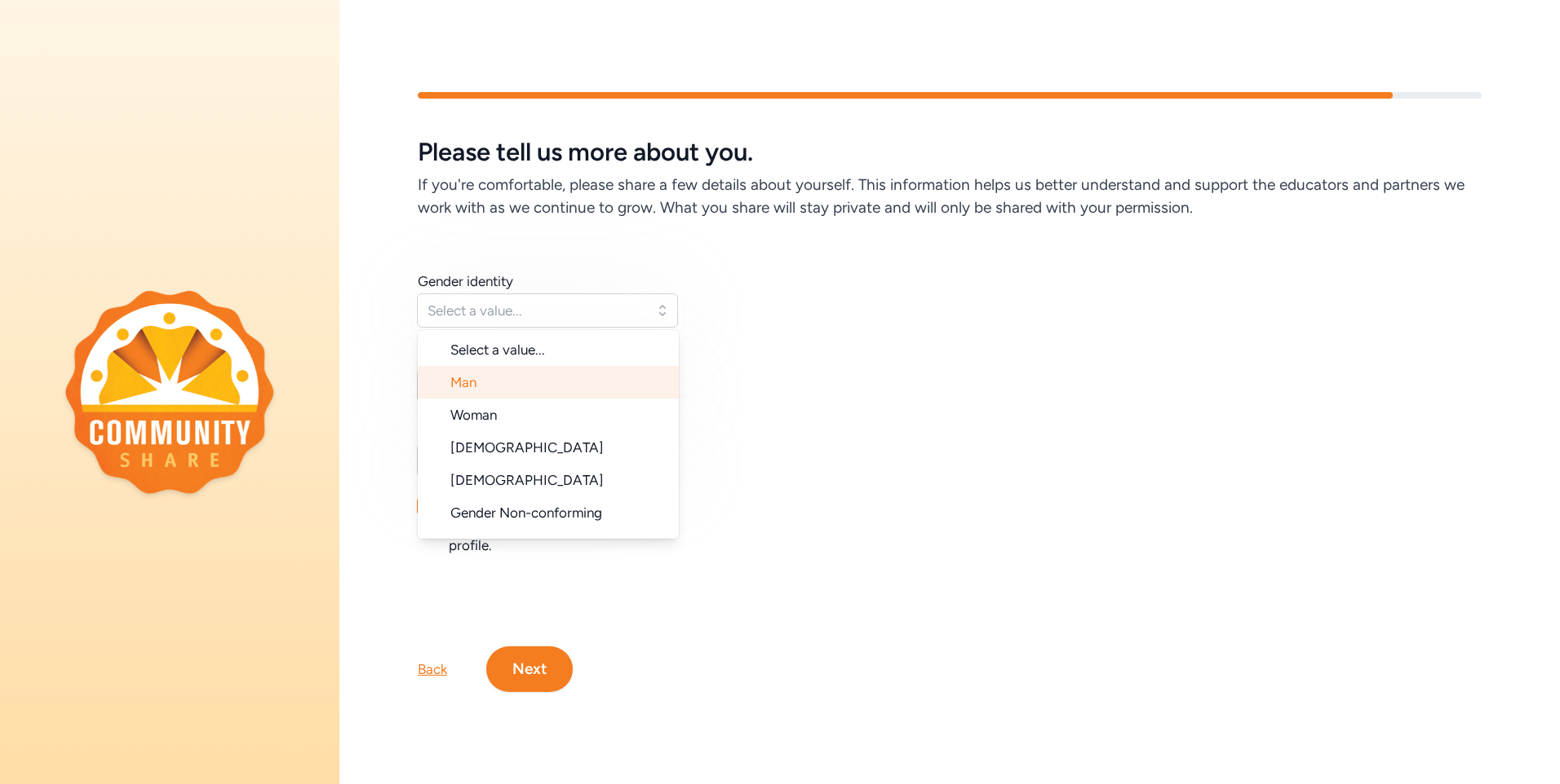
click at [609, 387] on li "Man" at bounding box center [548, 383] width 261 height 33
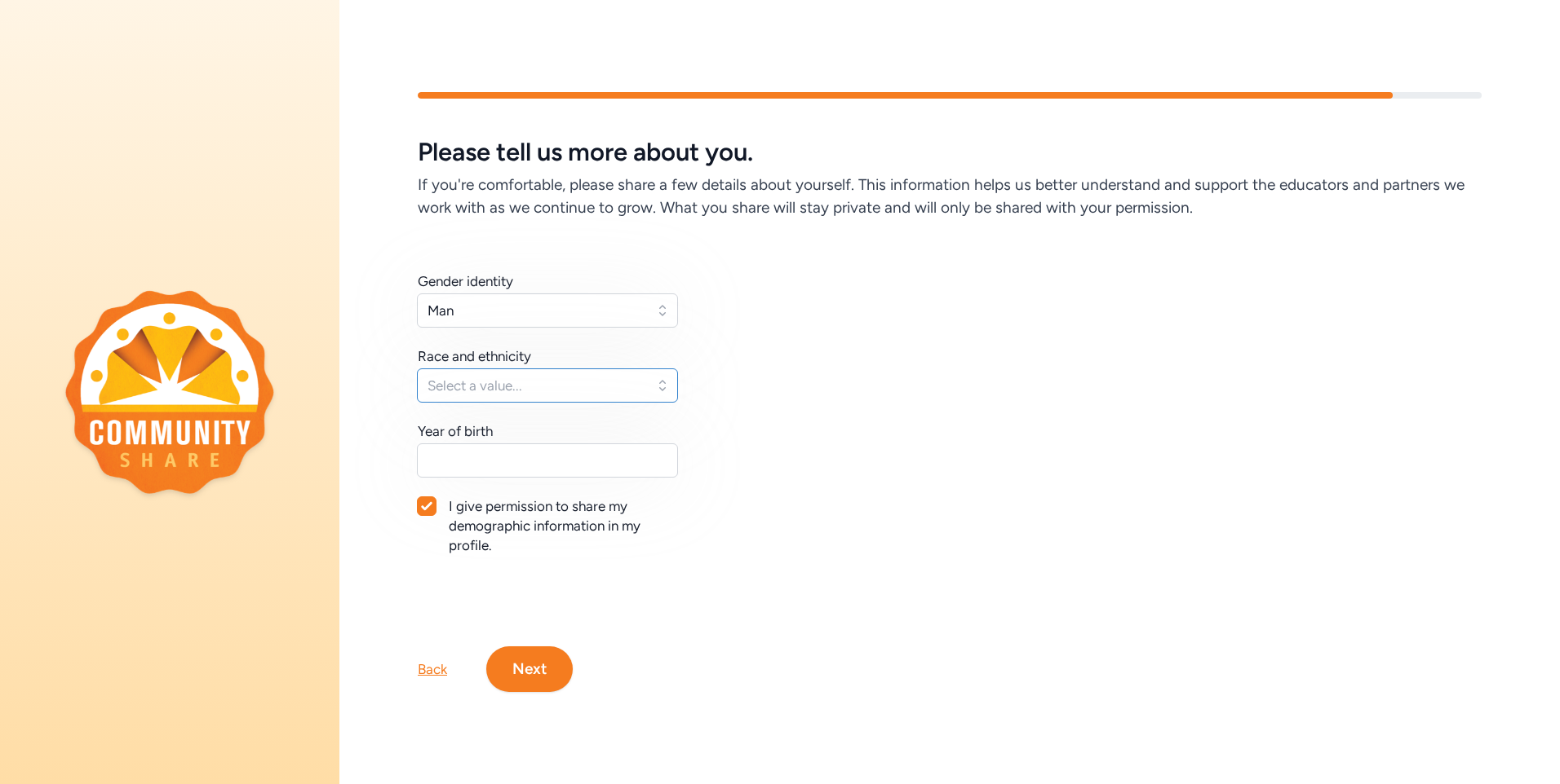
click at [660, 383] on button "Select a value..." at bounding box center [547, 385] width 261 height 34
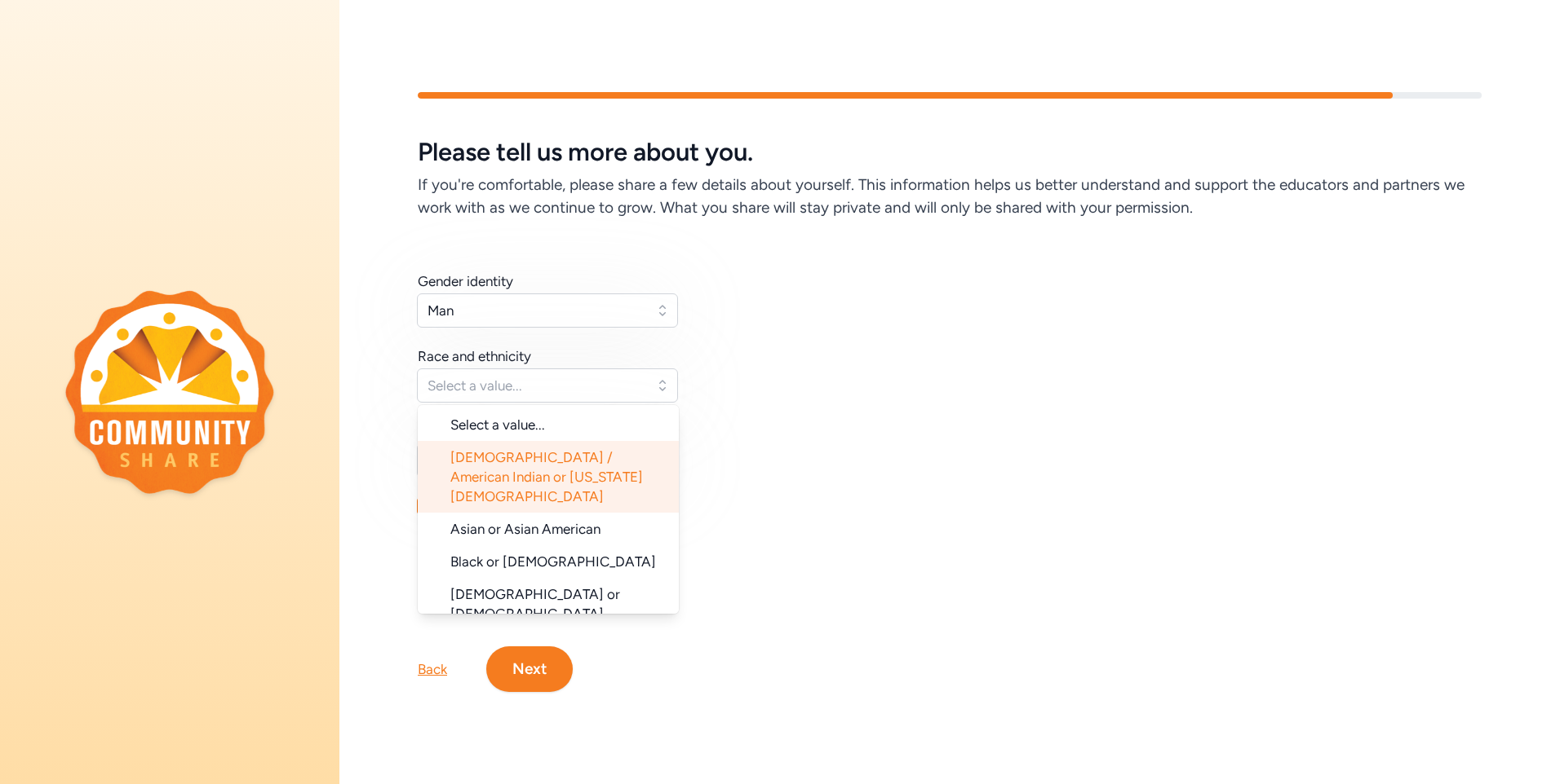
scroll to position [81, 0]
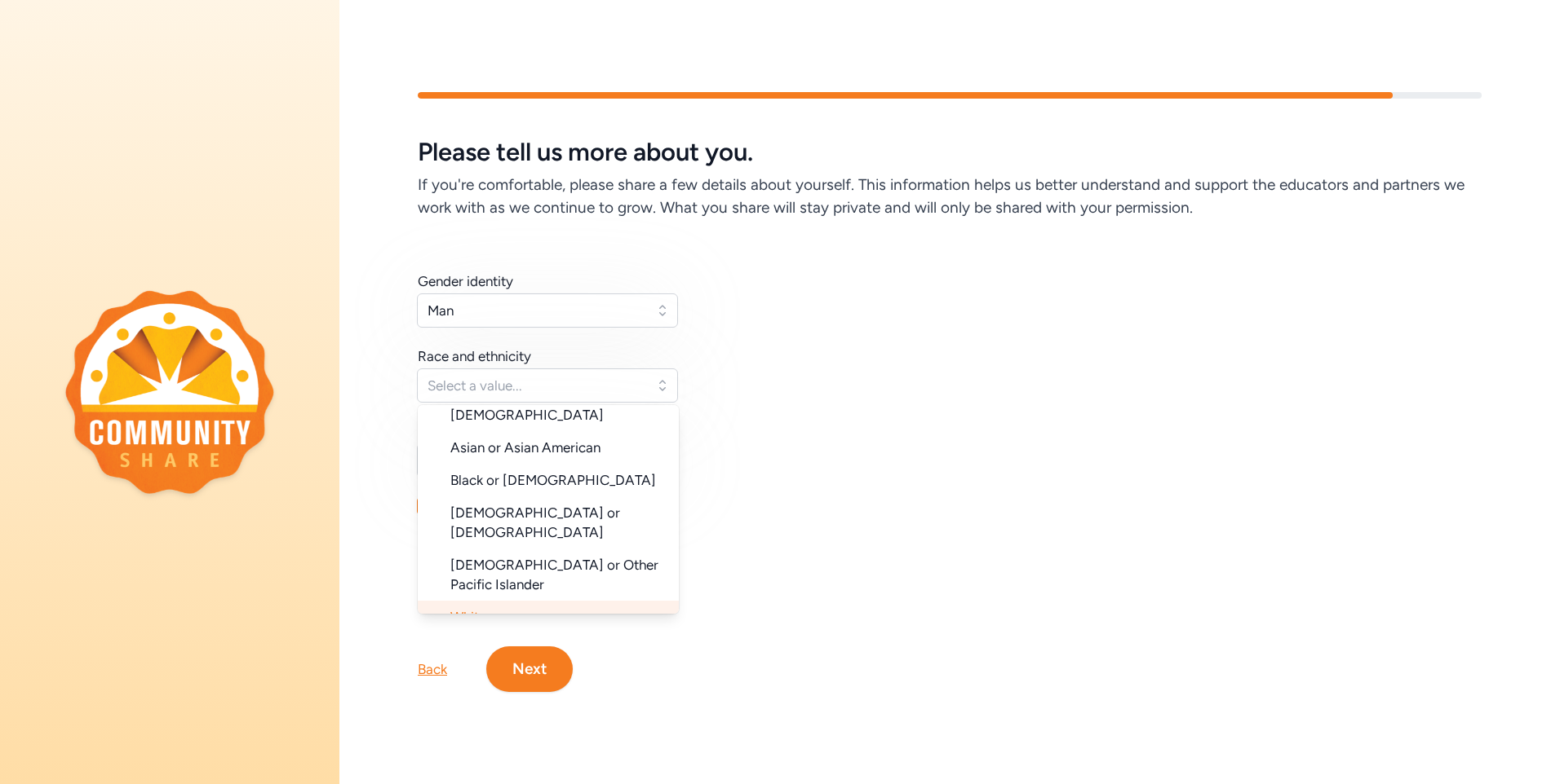
click at [555, 601] on li "White" at bounding box center [548, 618] width 261 height 33
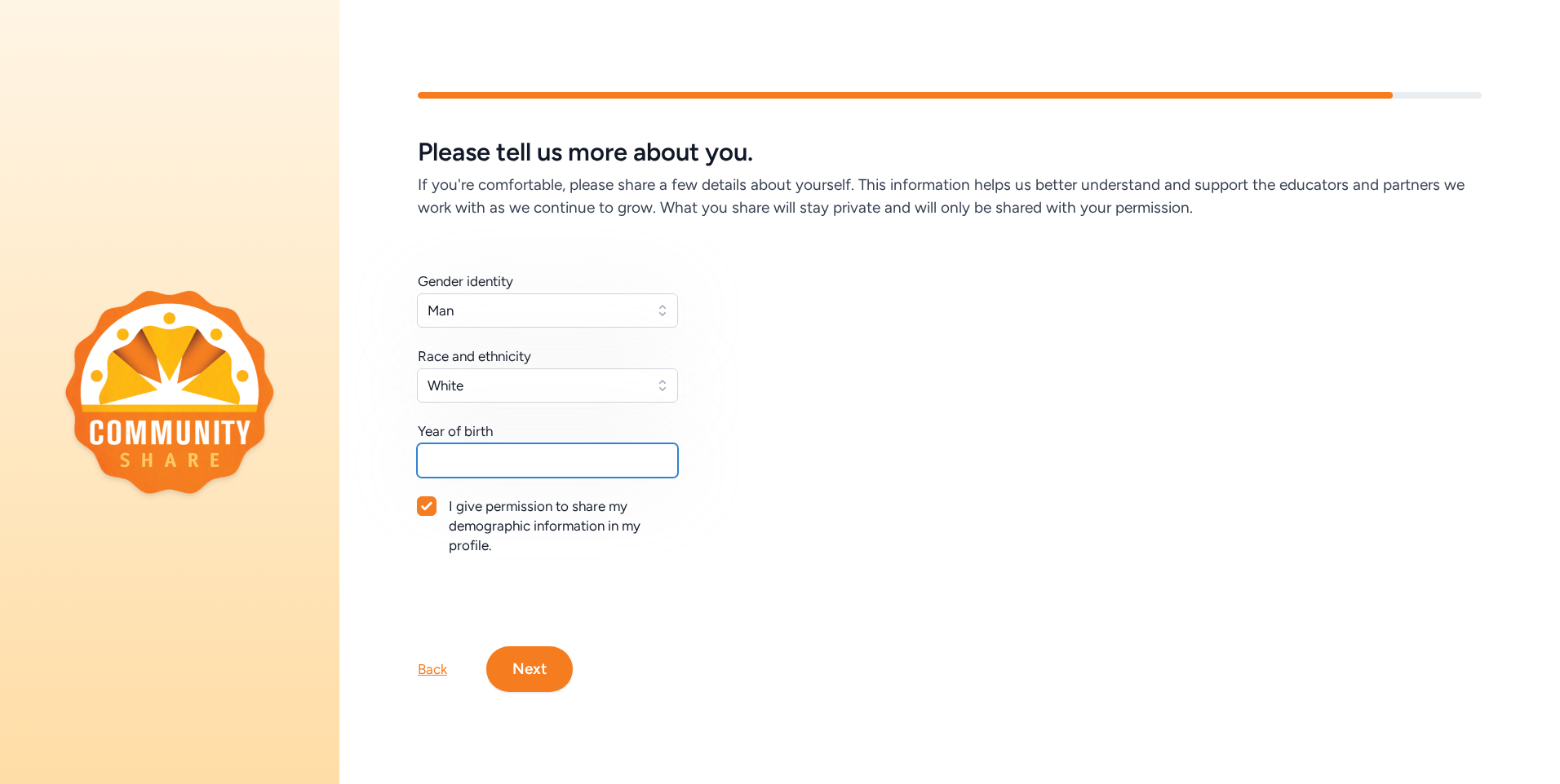
click at [586, 454] on input "text" at bounding box center [547, 460] width 261 height 34
type input "1973"
click at [537, 662] on button "Next" at bounding box center [529, 669] width 86 height 45
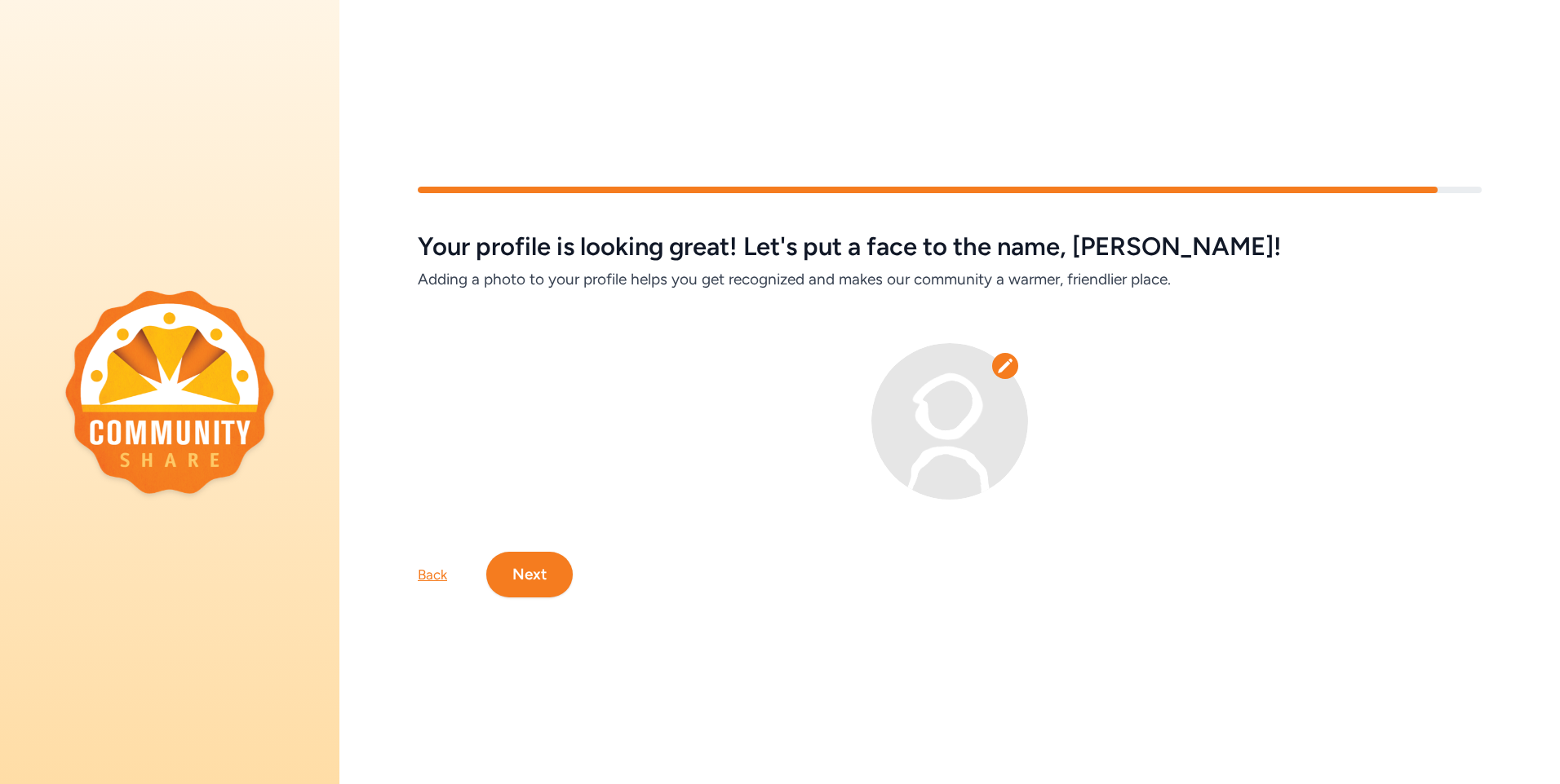
click at [536, 571] on button "Next" at bounding box center [529, 574] width 86 height 45
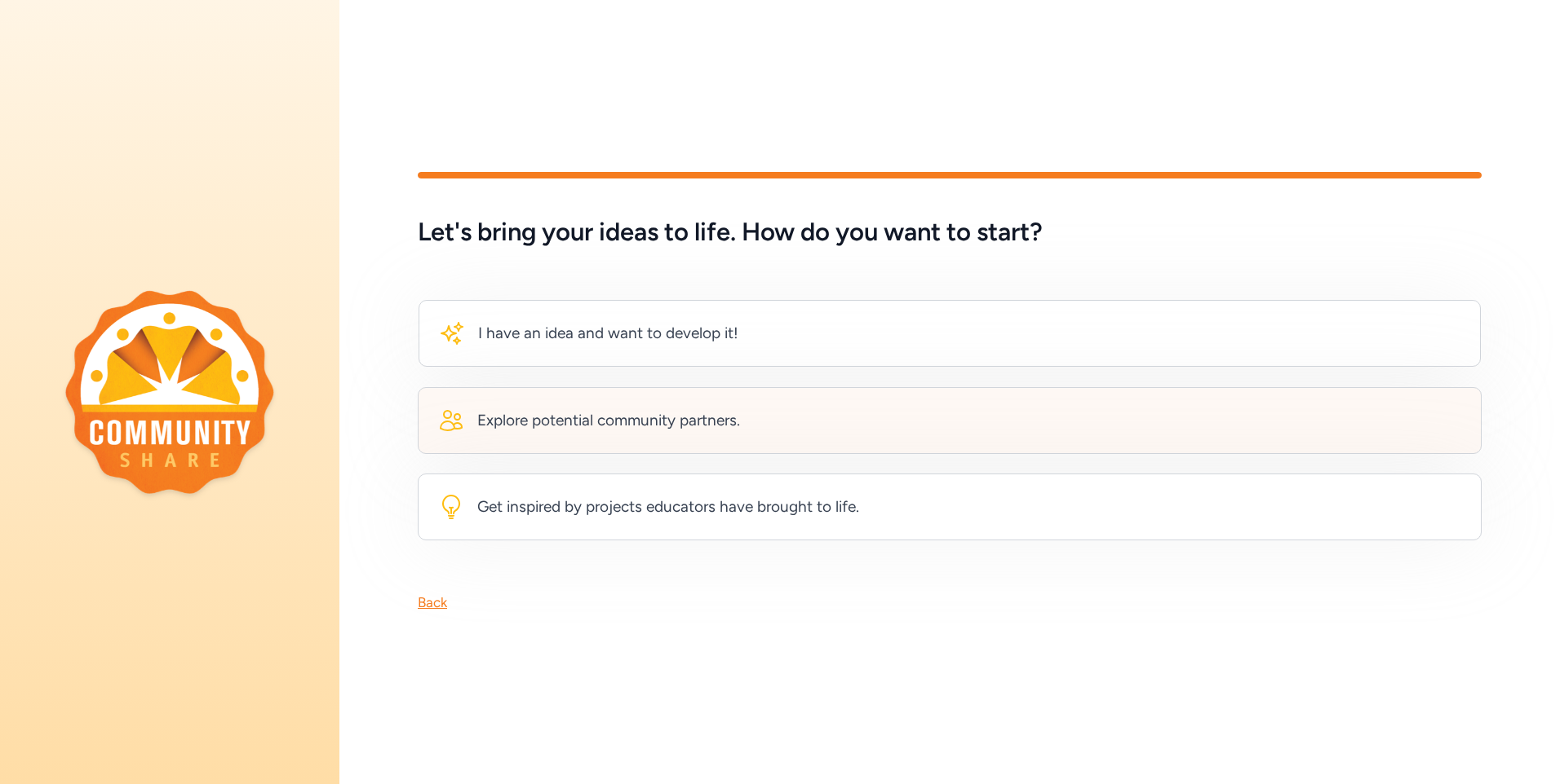
click at [721, 416] on div "Explore potential community partners." at bounding box center [608, 421] width 263 height 23
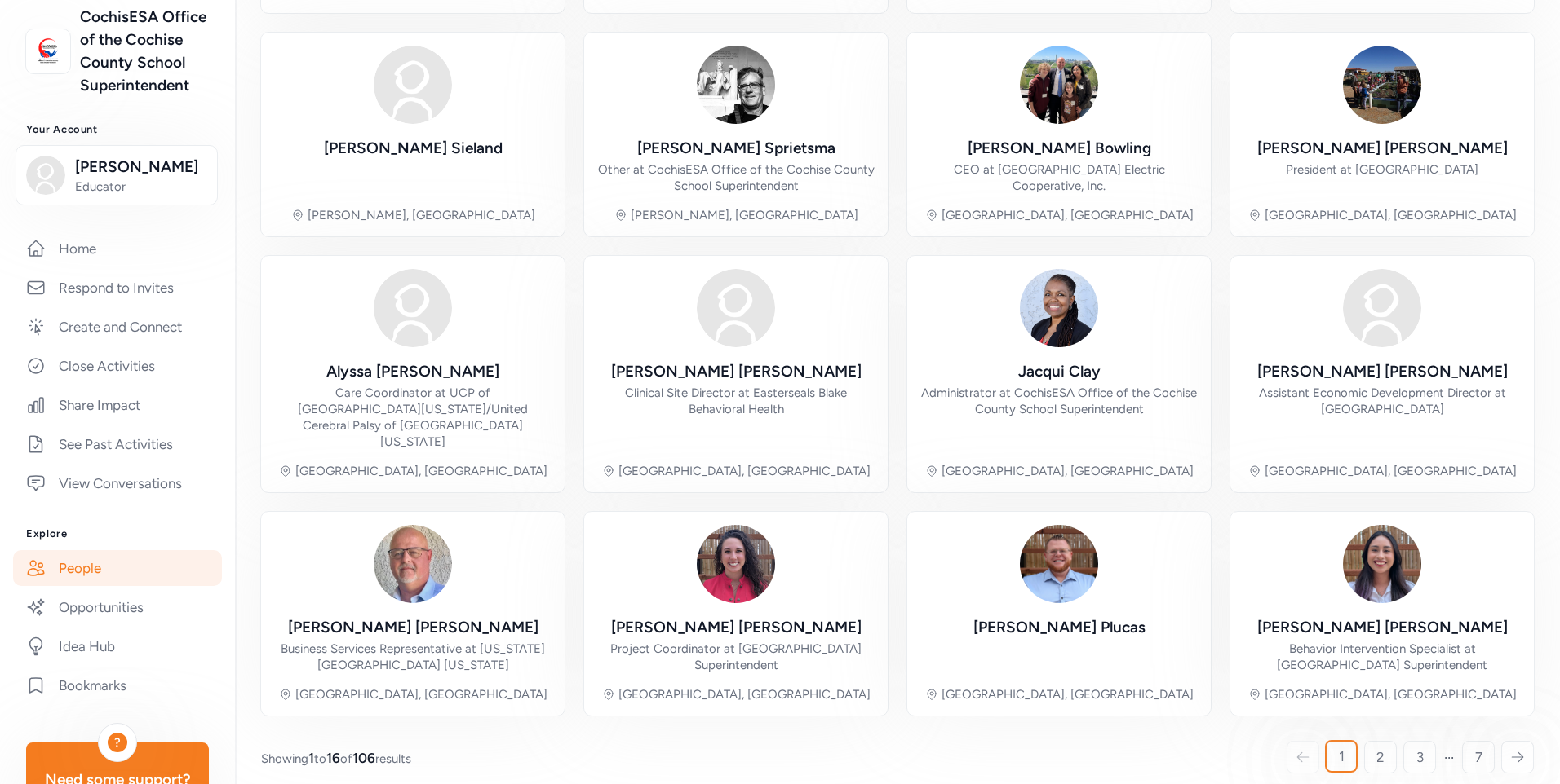
scroll to position [163, 0]
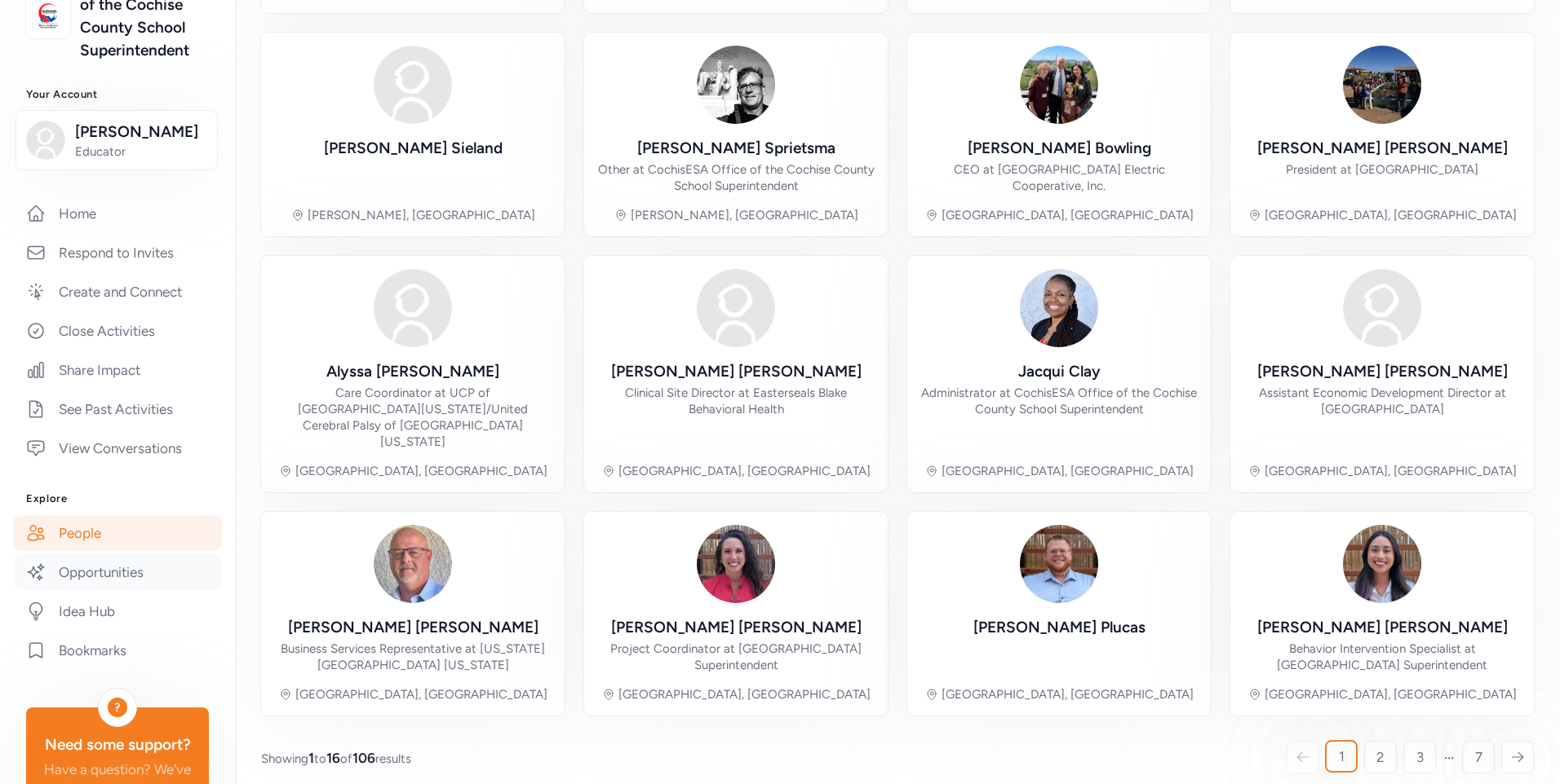
click at [132, 591] on link "Opportunities" at bounding box center [117, 571] width 209 height 36
